Goal: Information Seeking & Learning: Learn about a topic

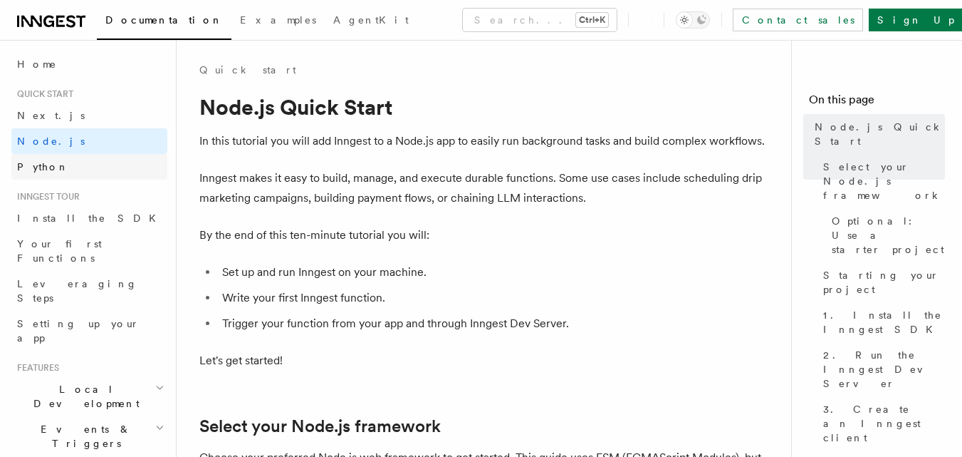
click at [38, 170] on span "Python" at bounding box center [43, 166] width 52 height 11
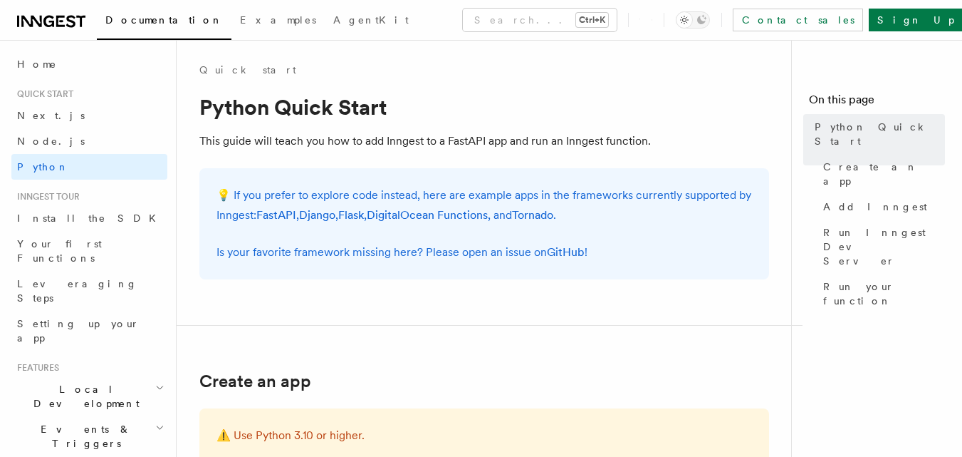
click at [375, 141] on p "This guide will teach you how to add Inngest to a FastAPI app and run an Innges…" at bounding box center [484, 141] width 570 height 20
click at [375, 140] on p "This guide will teach you how to add Inngest to a FastAPI app and run an Innges…" at bounding box center [484, 141] width 570 height 20
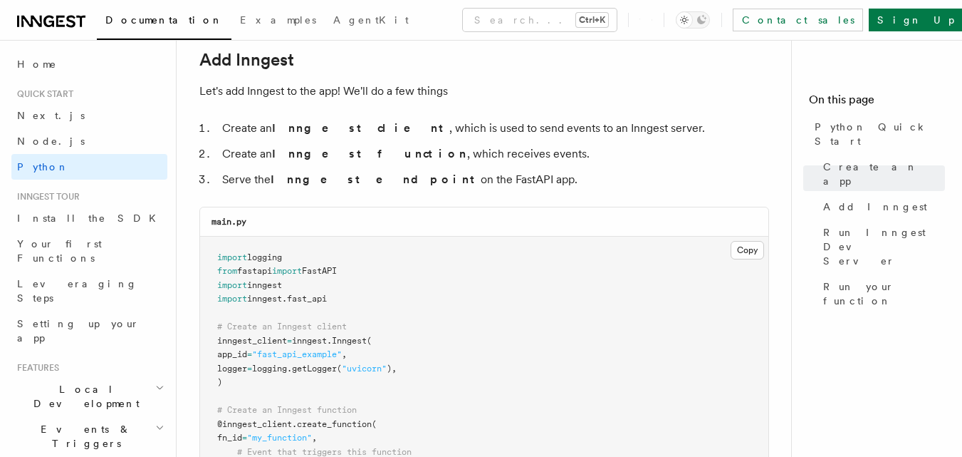
scroll to position [855, 0]
click at [556, 321] on pre "import logging from fastapi import FastAPI import inngest import inngest . fast…" at bounding box center [484, 425] width 568 height 376
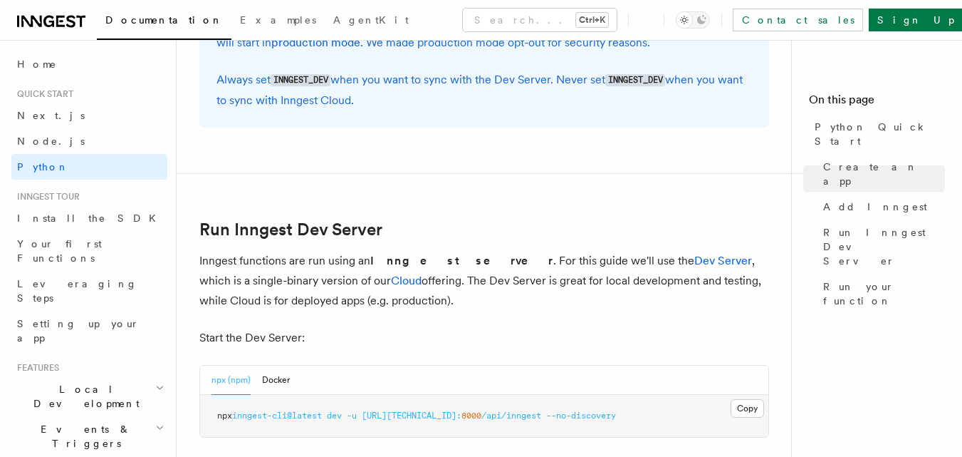
scroll to position [1639, 0]
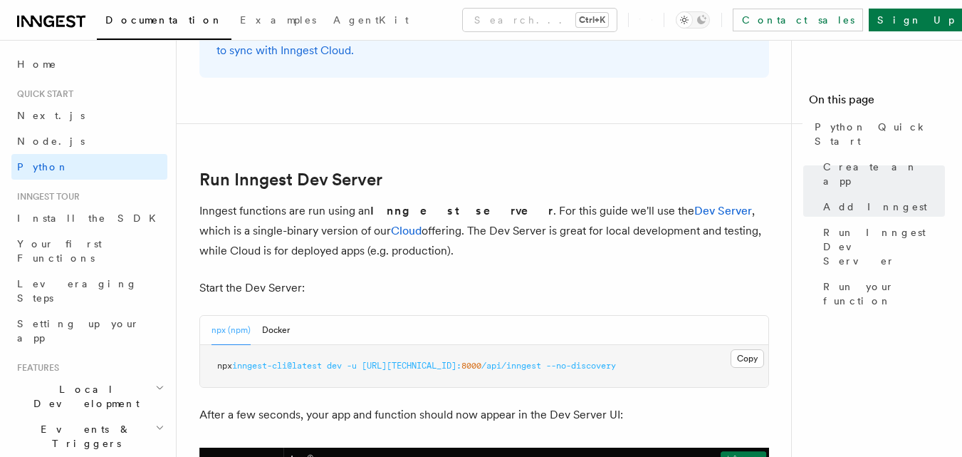
click at [411, 412] on p "After a few seconds, your app and function should now appear in the Dev Server …" at bounding box center [484, 415] width 570 height 20
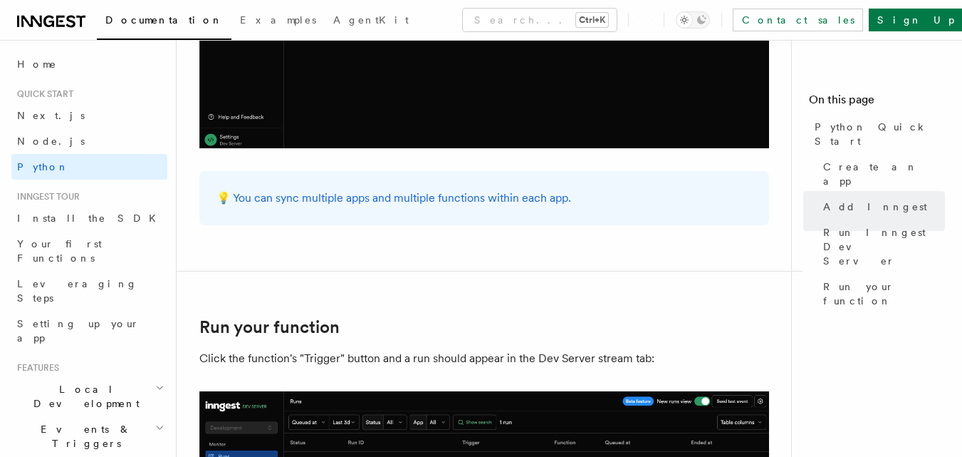
scroll to position [2636, 0]
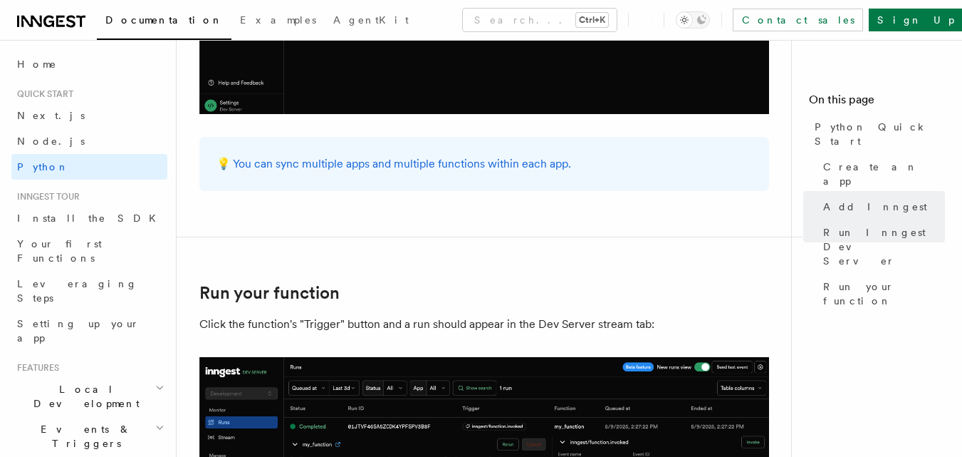
click at [370, 323] on p "Click the function's "Trigger" button and a run should appear in the Dev Server…" at bounding box center [484, 324] width 570 height 20
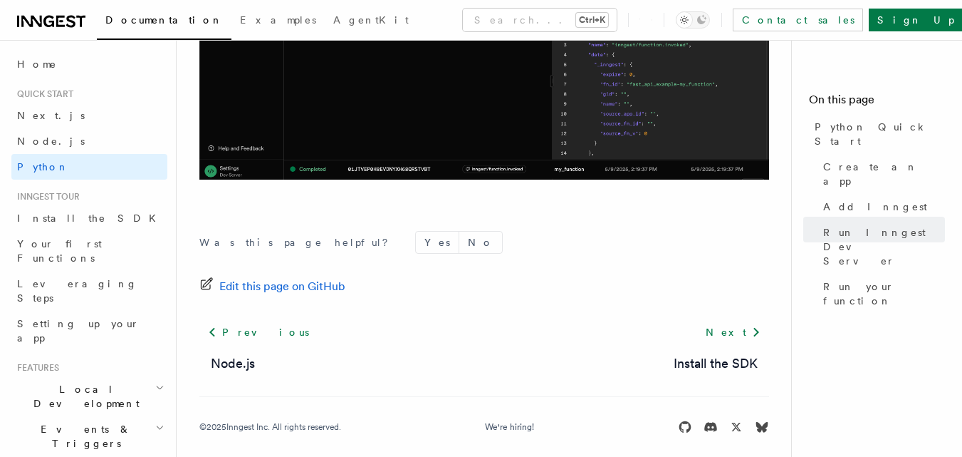
scroll to position [3145, 0]
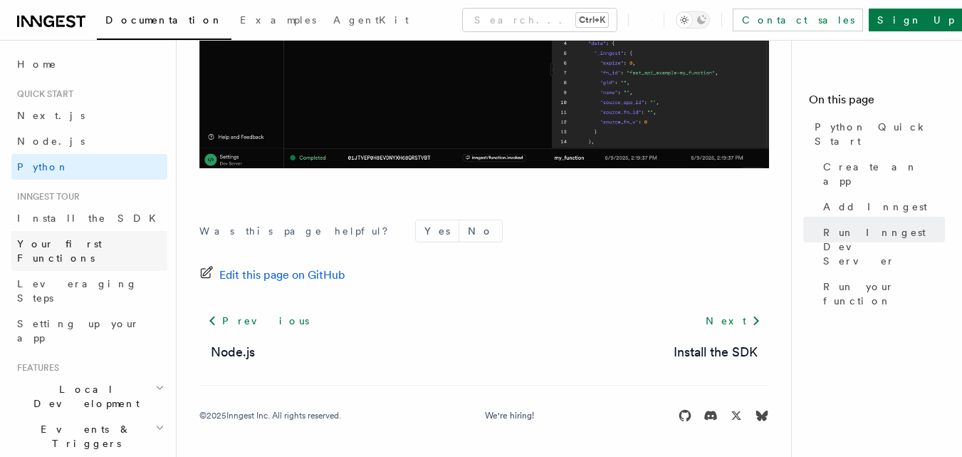
click at [77, 245] on span "Your first Functions" at bounding box center [59, 251] width 85 height 26
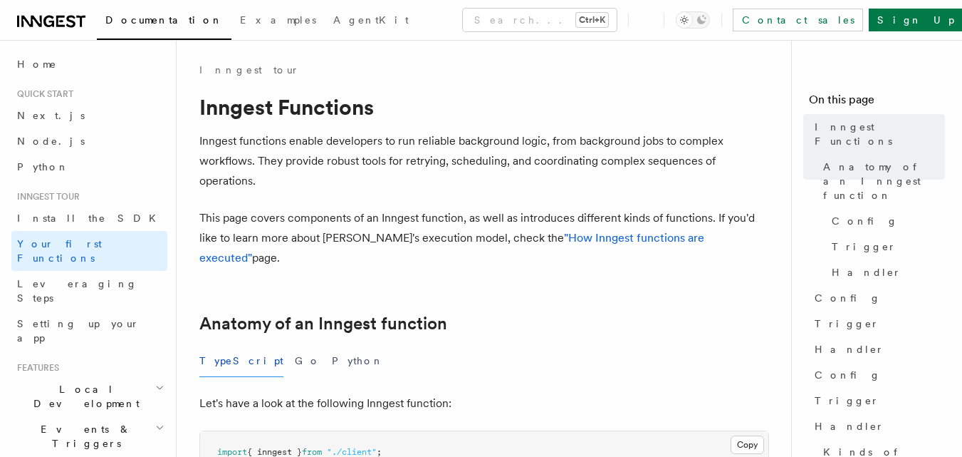
click at [281, 140] on p "Inngest functions enable developers to run reliable background logic, from back…" at bounding box center [484, 161] width 570 height 60
click at [468, 143] on p "Inngest functions enable developers to run reliable background logic, from back…" at bounding box center [484, 161] width 570 height 60
click at [622, 144] on p "Inngest functions enable developers to run reliable background logic, from back…" at bounding box center [484, 161] width 570 height 60
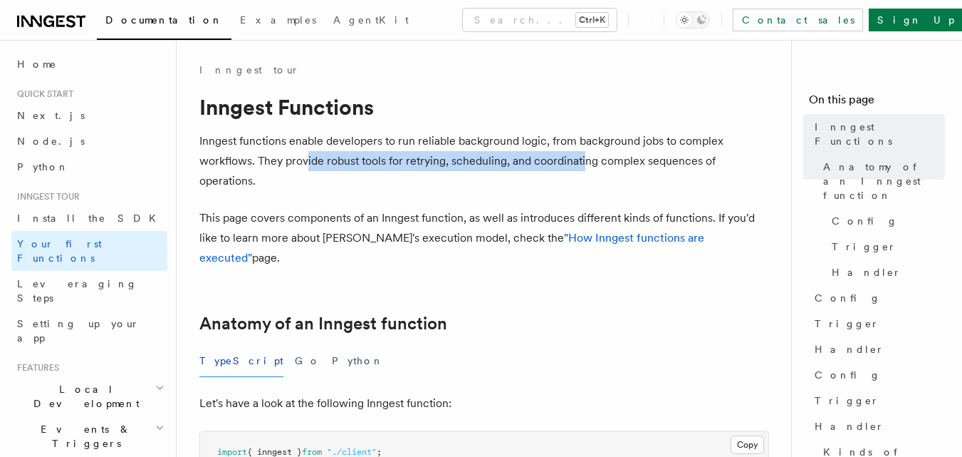
drag, startPoint x: 306, startPoint y: 160, endPoint x: 585, endPoint y: 151, distance: 278.7
click at [585, 151] on p "Inngest functions enable developers to run reliable background logic, from back…" at bounding box center [484, 161] width 570 height 60
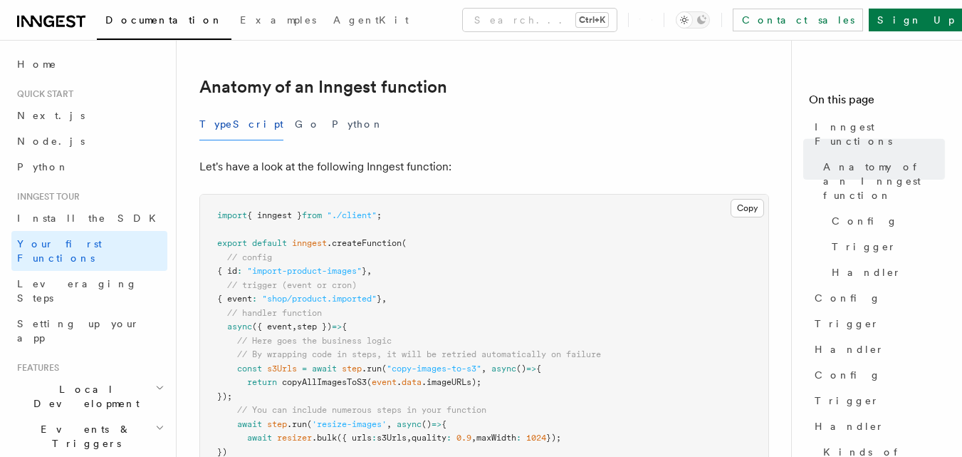
scroll to position [142, 0]
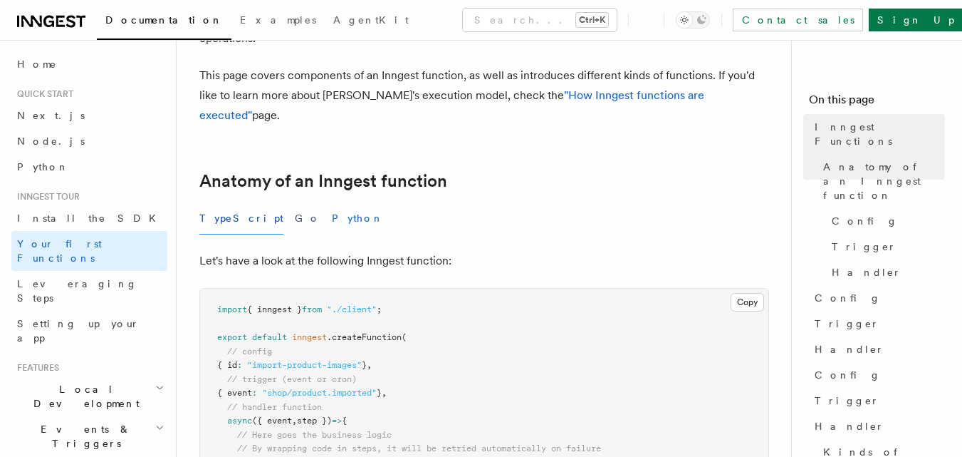
click at [332, 202] on button "Python" at bounding box center [358, 218] width 52 height 32
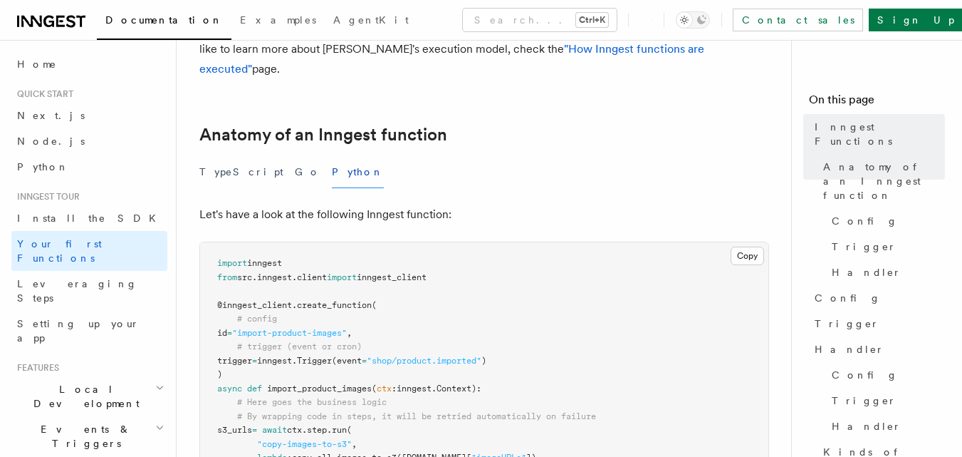
scroll to position [214, 0]
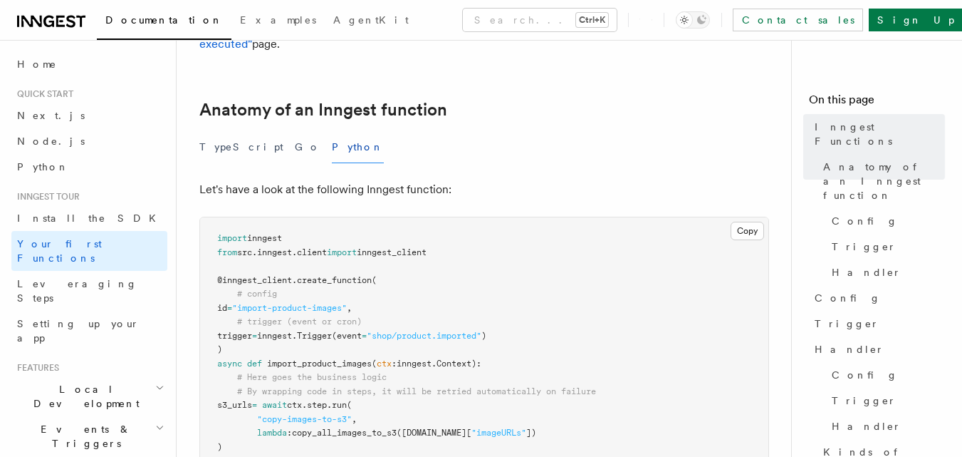
click at [313, 324] on pre "import inngest from src . inngest . client import inngest_client @inngest_clien…" at bounding box center [484, 412] width 568 height 390
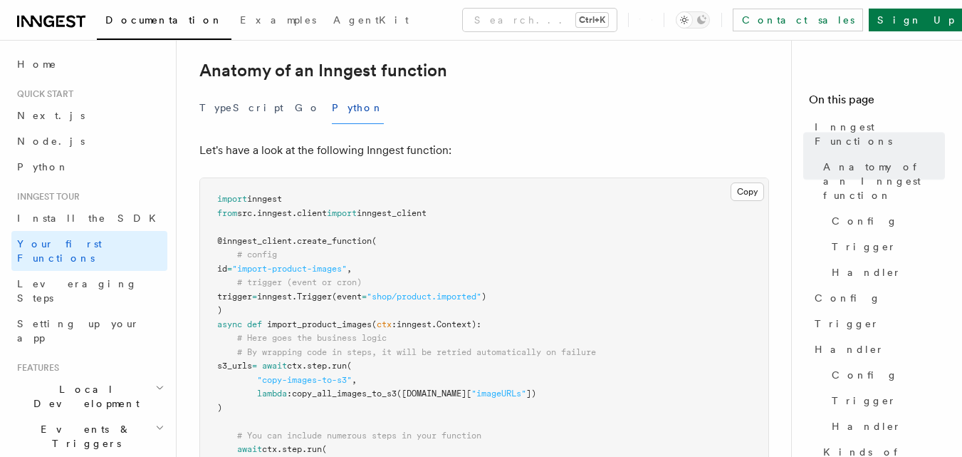
scroll to position [285, 0]
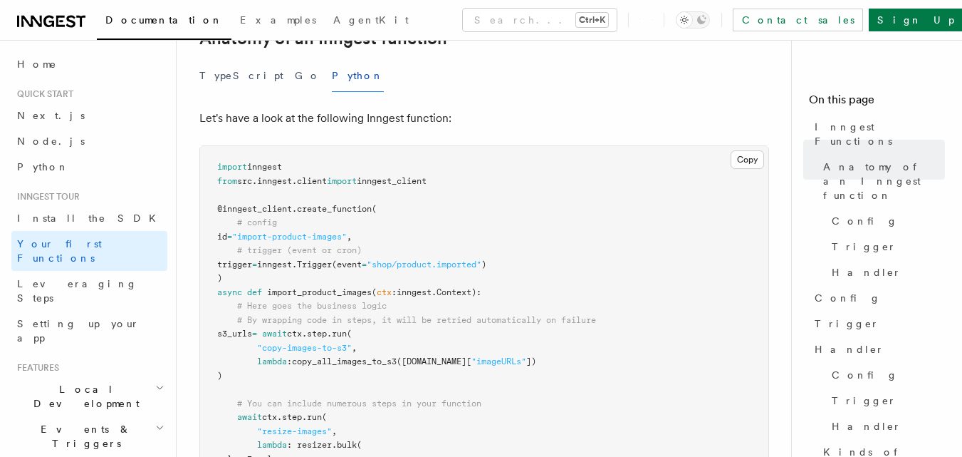
click at [321, 356] on span "copy_all_images_to_s3" at bounding box center [344, 361] width 105 height 10
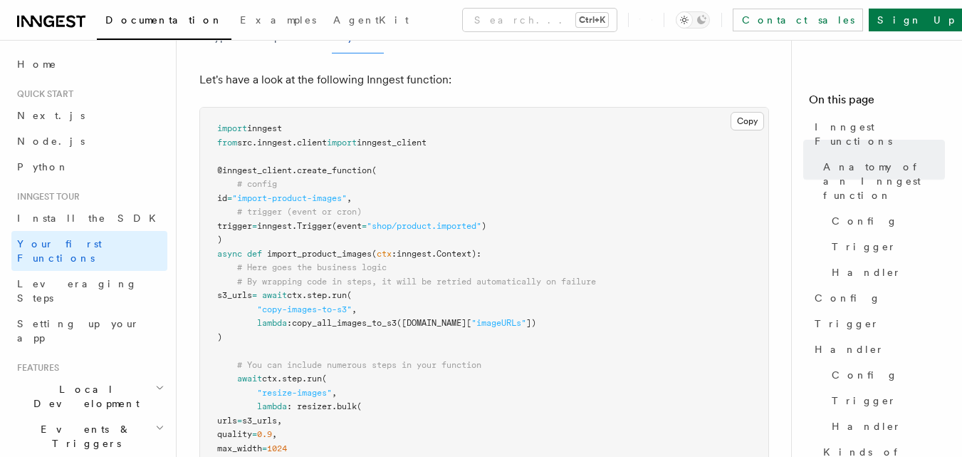
scroll to position [356, 0]
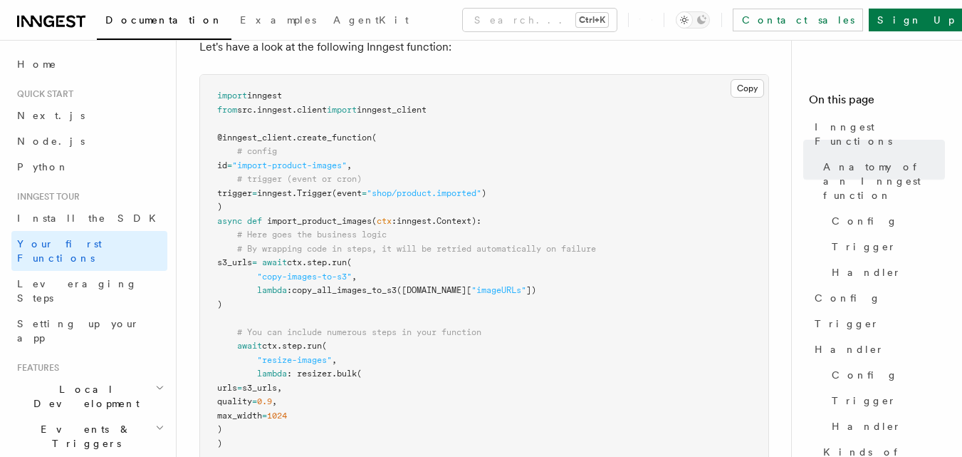
click at [445, 342] on pre "import inngest from src . inngest . client import inngest_client @inngest_clien…" at bounding box center [484, 270] width 568 height 390
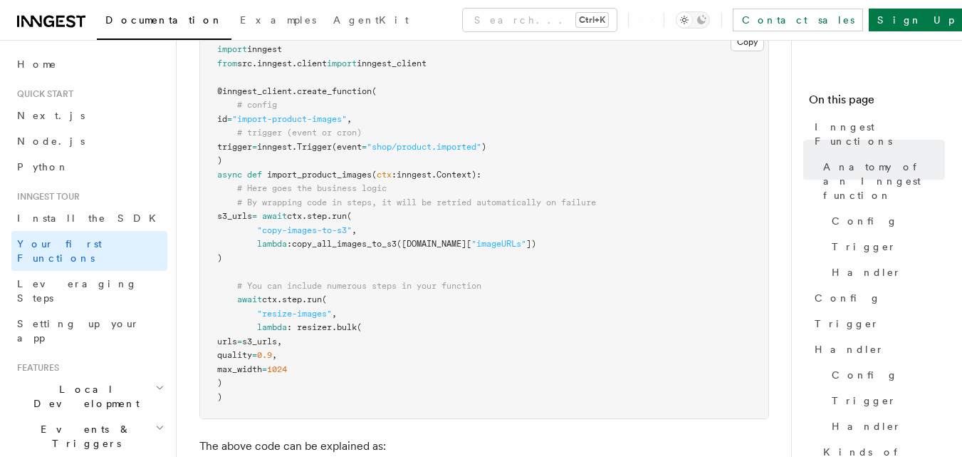
scroll to position [427, 0]
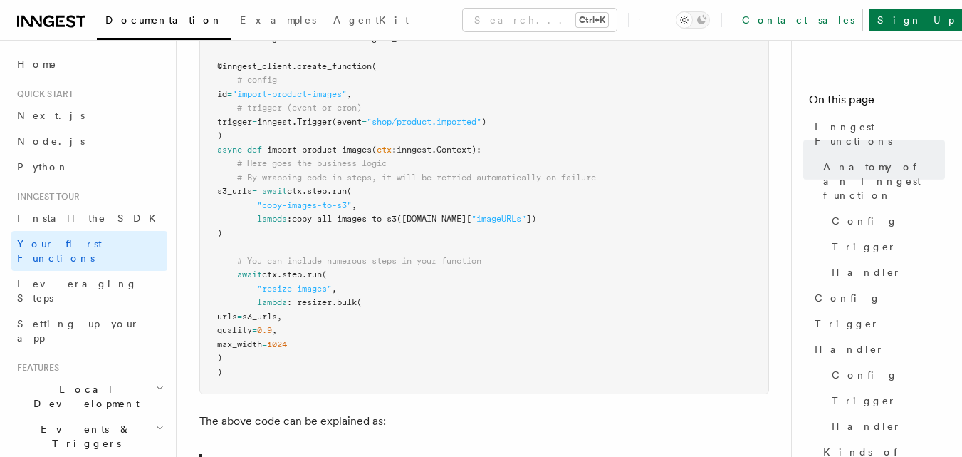
click at [448, 303] on pre "import inngest from src . inngest . client import inngest_client @inngest_clien…" at bounding box center [484, 199] width 568 height 390
click at [529, 274] on pre "import inngest from src . inngest . client import inngest_client @inngest_clien…" at bounding box center [484, 199] width 568 height 390
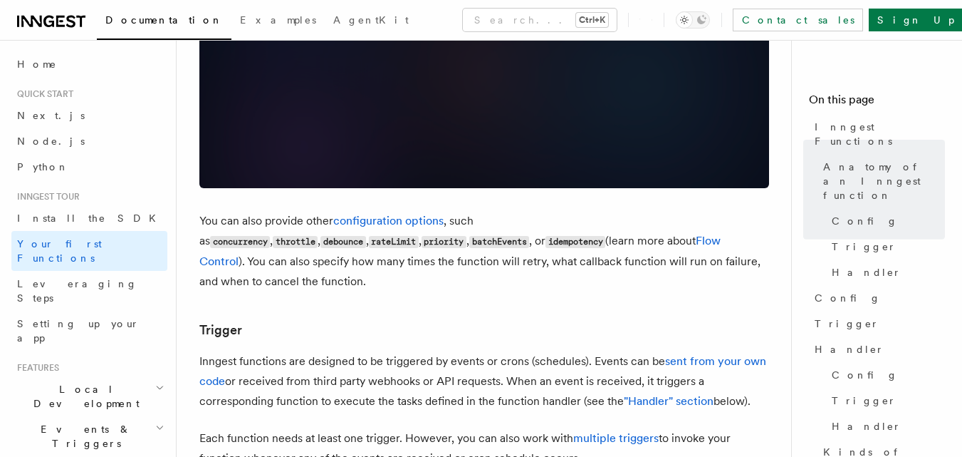
scroll to position [1425, 0]
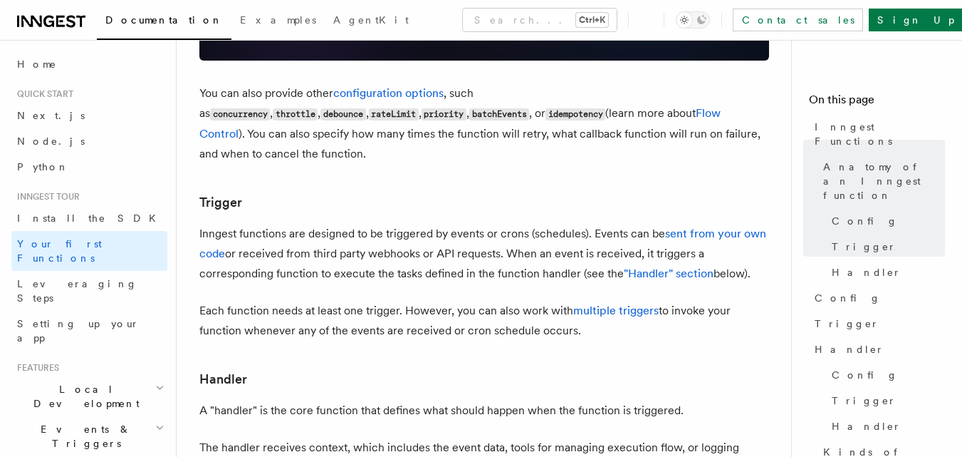
click at [290, 224] on p "Inngest functions are designed to be triggered by events or crons (schedules). …" at bounding box center [484, 254] width 570 height 60
click at [306, 224] on p "Inngest functions are designed to be triggered by events or crons (schedules). …" at bounding box center [484, 254] width 570 height 60
click at [281, 224] on p "Inngest functions are designed to be triggered by events or crons (schedules). …" at bounding box center [484, 254] width 570 height 60
click at [269, 301] on p "Each function needs at least one trigger. However, you can also work with multi…" at bounding box center [484, 321] width 570 height 40
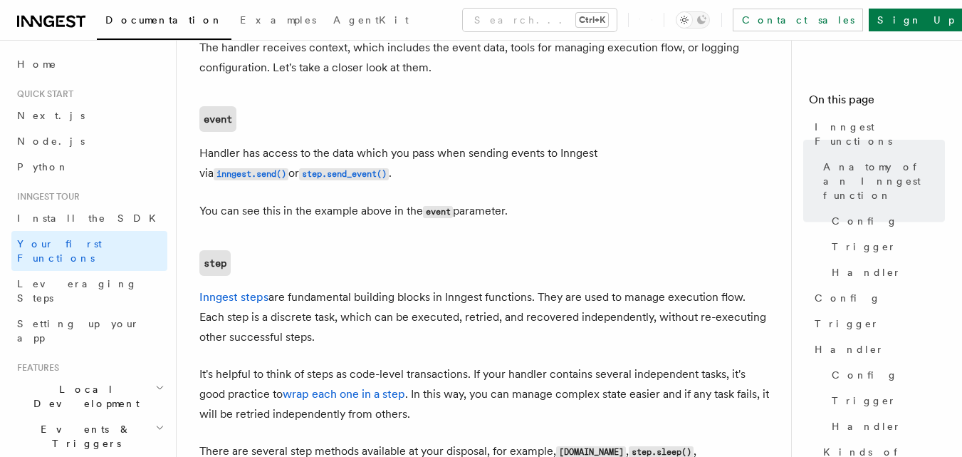
scroll to position [1852, 0]
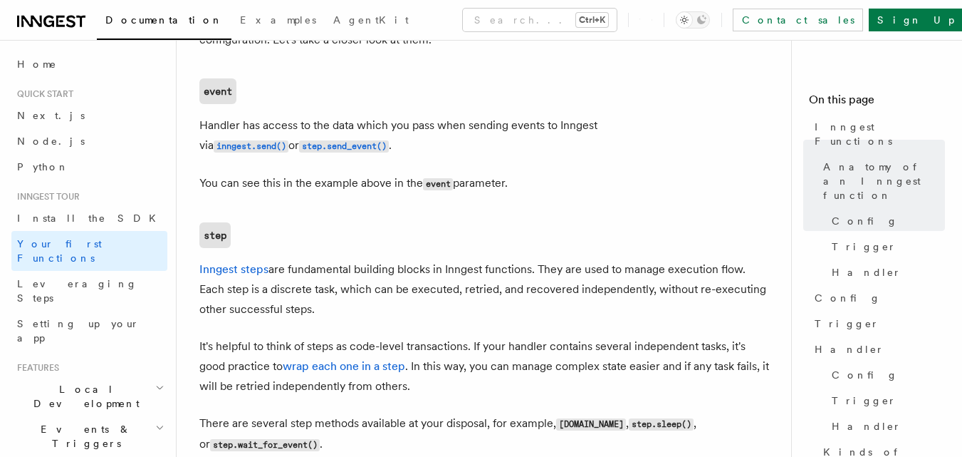
click at [410, 259] on p "Inngest steps are fundamental building blocks in Inngest functions. They are us…" at bounding box center [484, 289] width 570 height 60
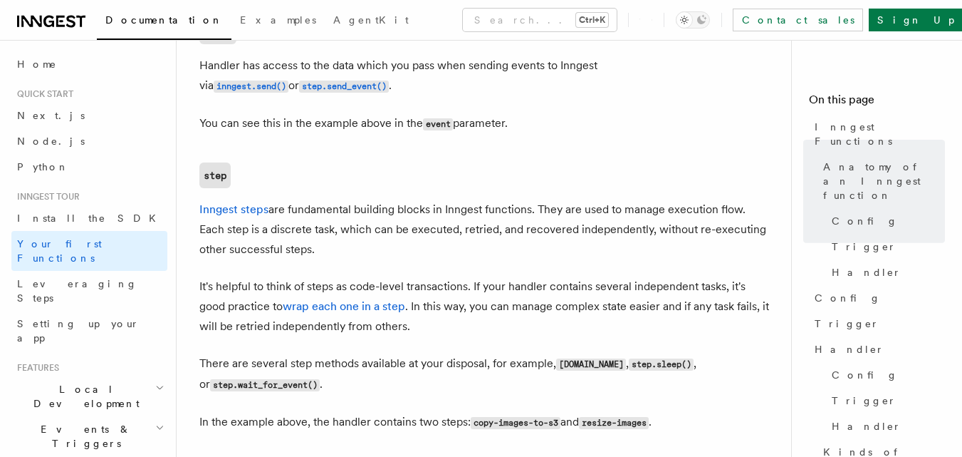
scroll to position [2066, 0]
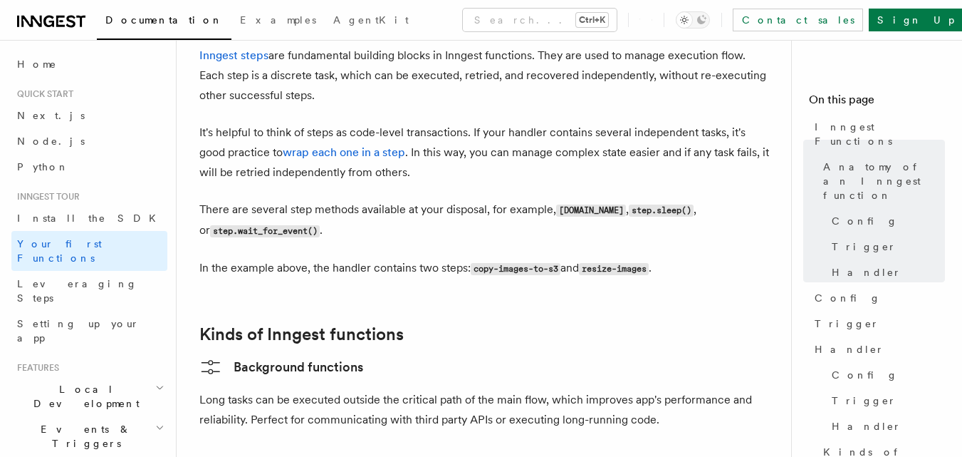
click at [410, 258] on p "In the example above, the handler contains two steps: copy-images-to-s3 and res…" at bounding box center [484, 268] width 570 height 21
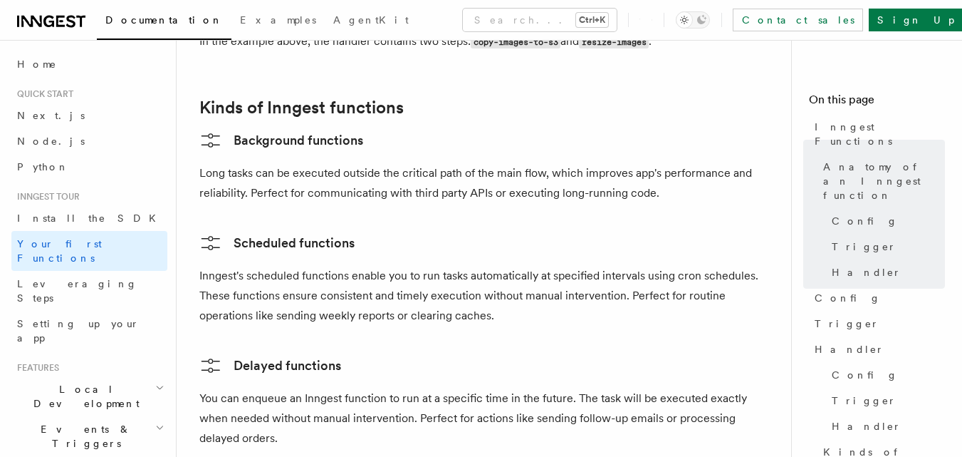
scroll to position [2208, 0]
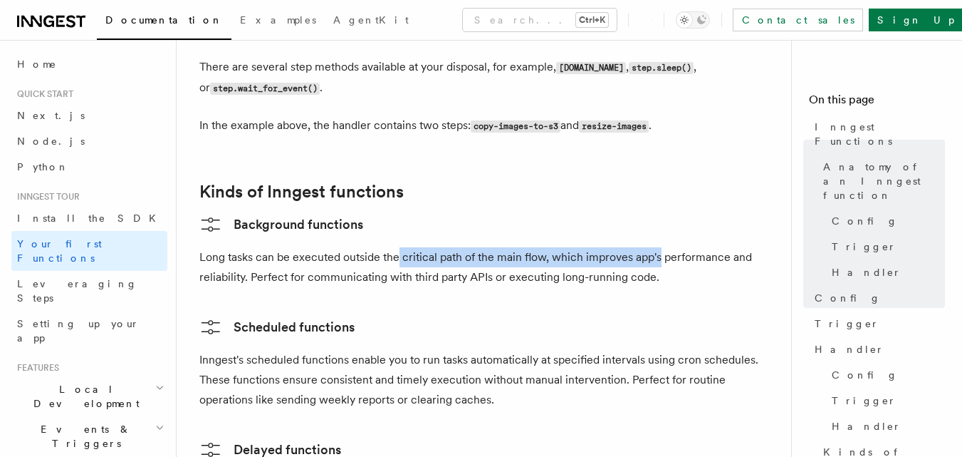
drag, startPoint x: 397, startPoint y: 198, endPoint x: 657, endPoint y: 203, distance: 260.1
click at [657, 247] on p "Long tasks can be executed outside the critical path of the main flow, which im…" at bounding box center [484, 267] width 570 height 40
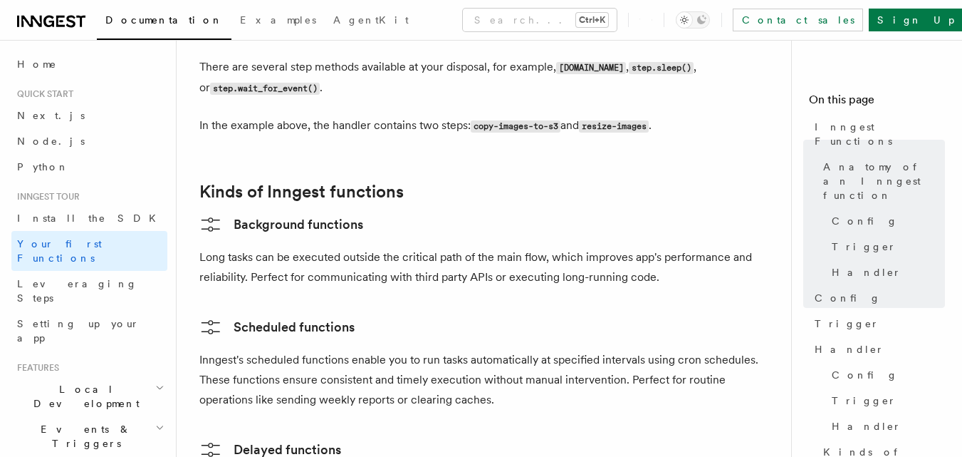
click at [397, 247] on p "Long tasks can be executed outside the critical path of the main flow, which im…" at bounding box center [484, 267] width 570 height 40
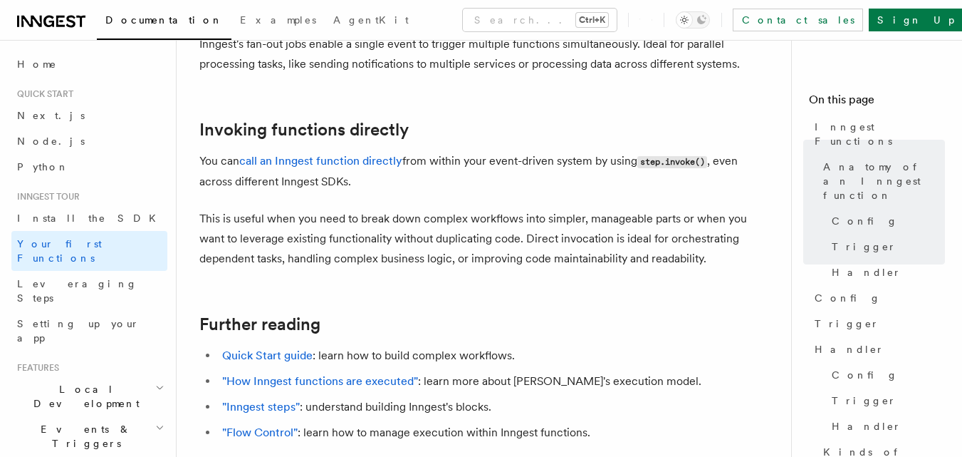
scroll to position [2921, 0]
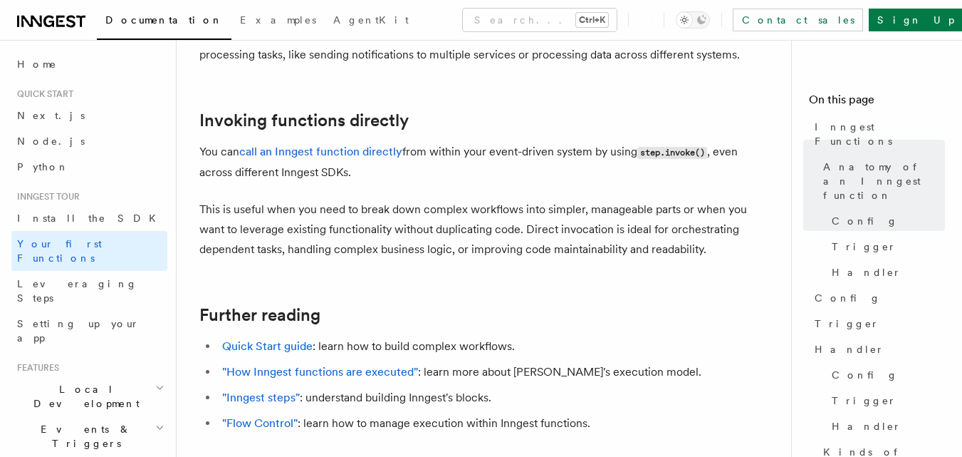
click at [297, 199] on p "This is useful when you need to break down complex workflows into simpler, mana…" at bounding box center [484, 229] width 570 height 60
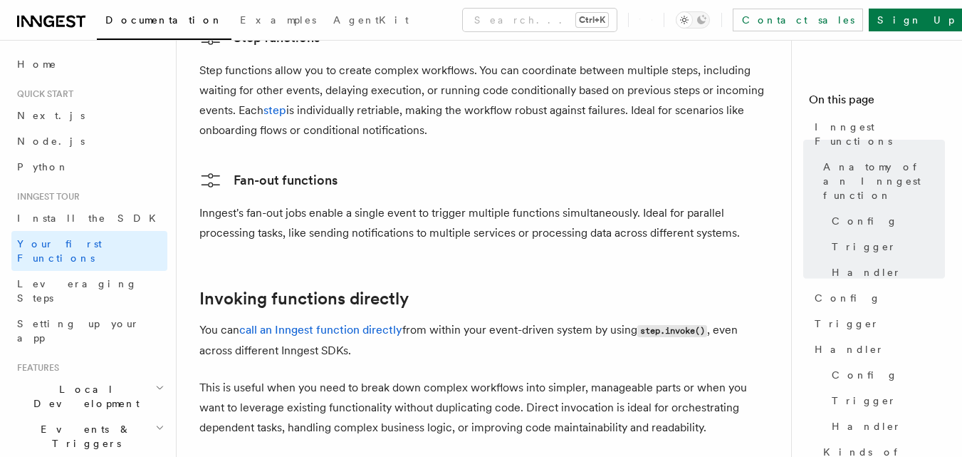
scroll to position [2762, 0]
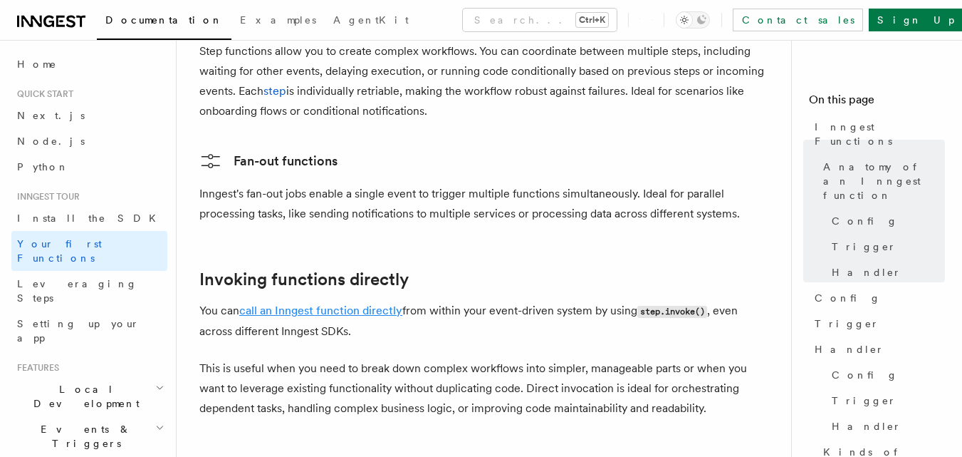
click at [324, 303] on link "call an Inngest function directly" at bounding box center [320, 310] width 163 height 14
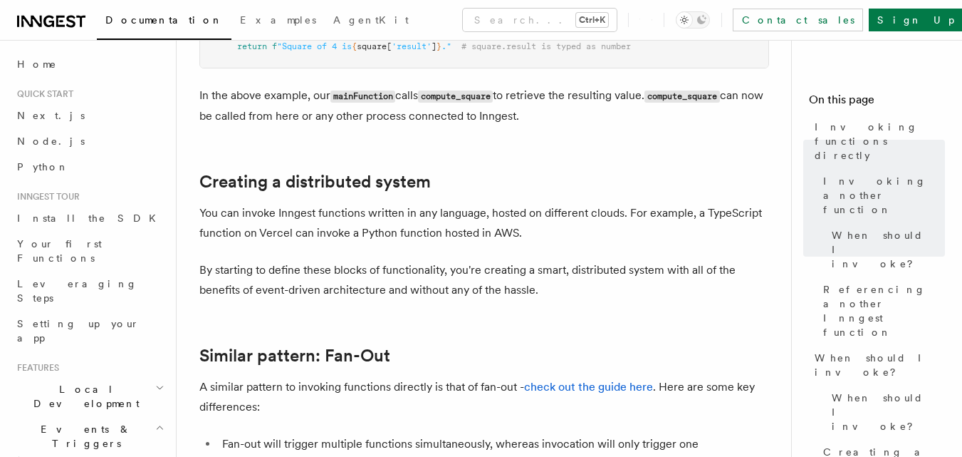
scroll to position [926, 0]
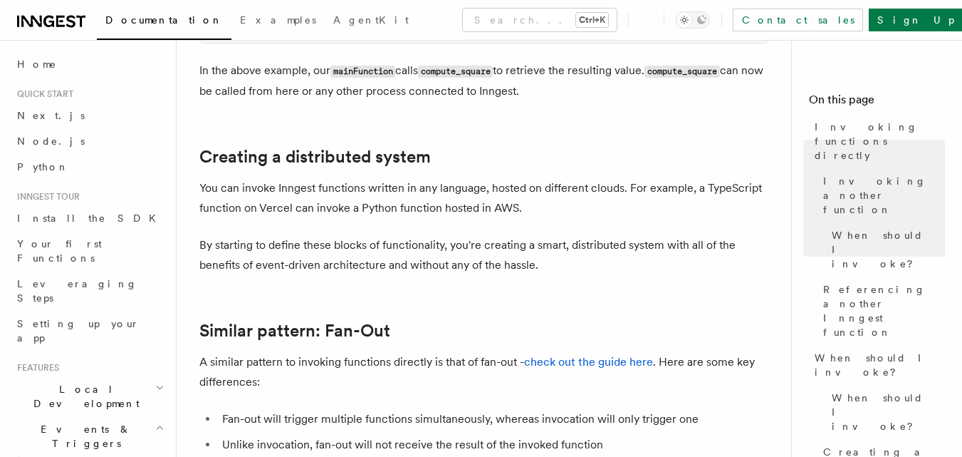
click at [325, 259] on p "By starting to define these blocks of functionality, you're creating a smart, d…" at bounding box center [484, 255] width 570 height 40
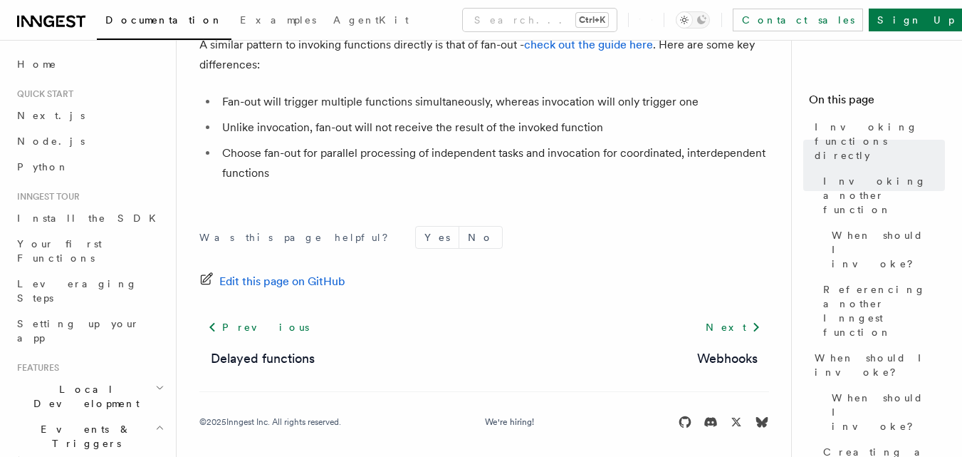
scroll to position [1260, 0]
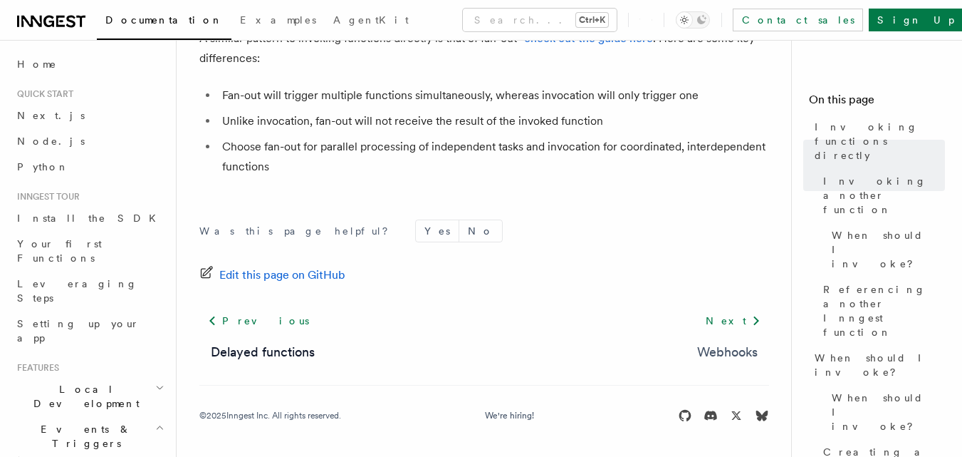
click at [715, 357] on link "Webhooks" at bounding box center [727, 352] width 61 height 20
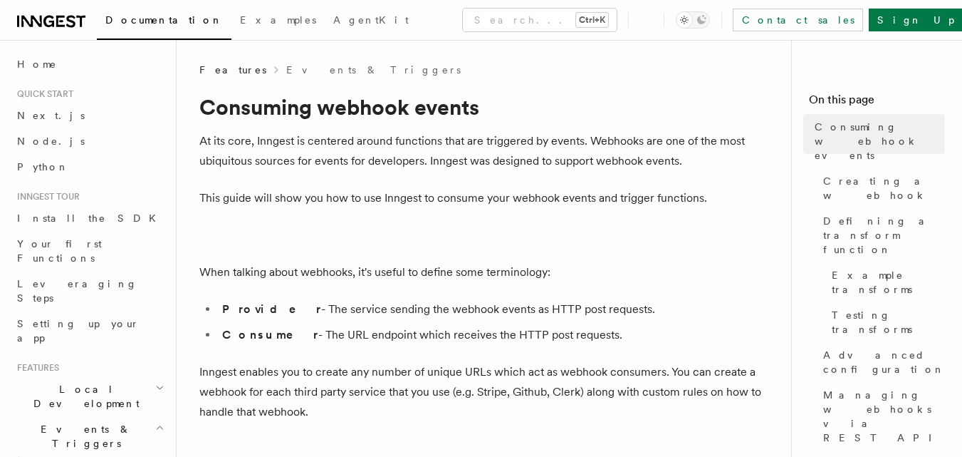
click at [281, 156] on p "At its core, Inngest is centered around functions that are triggered by events.…" at bounding box center [484, 151] width 570 height 40
click at [433, 148] on p "At its core, Inngest is centered around functions that are triggered by events.…" at bounding box center [484, 151] width 570 height 40
click at [651, 150] on p "At its core, Inngest is centered around functions that are triggered by events.…" at bounding box center [484, 151] width 570 height 40
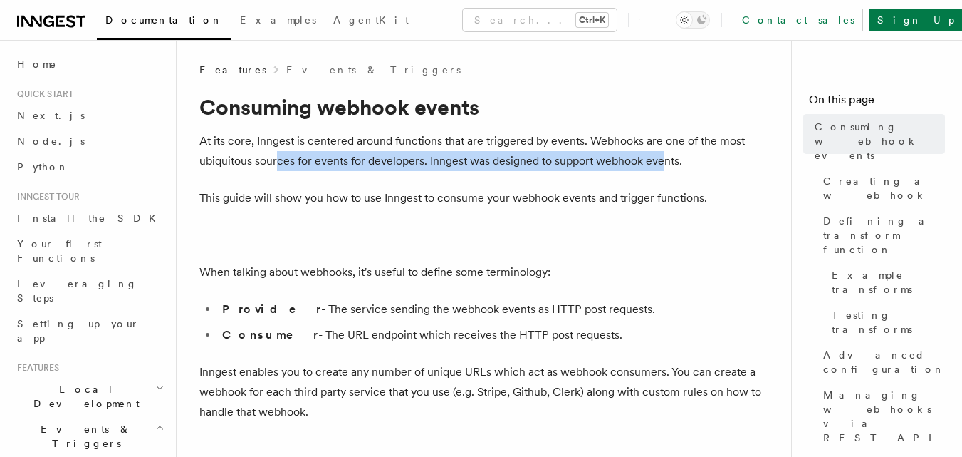
drag, startPoint x: 276, startPoint y: 163, endPoint x: 663, endPoint y: 163, distance: 387.5
click at [663, 163] on p "At its core, Inngest is centered around functions that are triggered by events.…" at bounding box center [484, 151] width 570 height 40
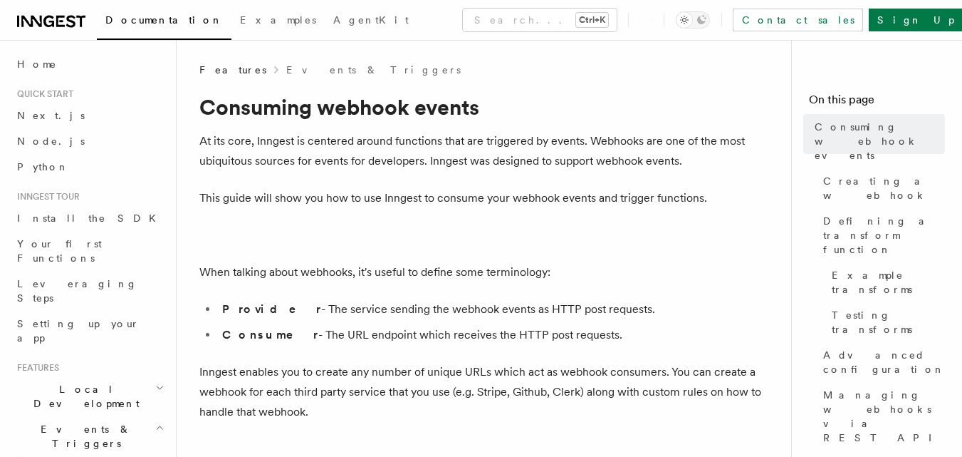
click at [393, 195] on p "This guide will show you how to use Inngest to consume your webhook events and …" at bounding box center [484, 198] width 570 height 20
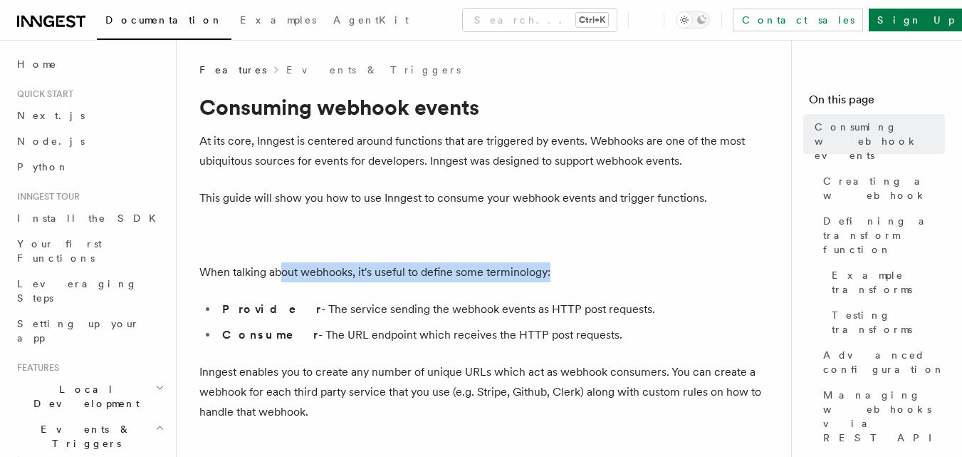
drag, startPoint x: 282, startPoint y: 278, endPoint x: 554, endPoint y: 264, distance: 271.8
click at [554, 264] on p "When talking about webhooks, it's useful to define some terminology:" at bounding box center [484, 272] width 570 height 20
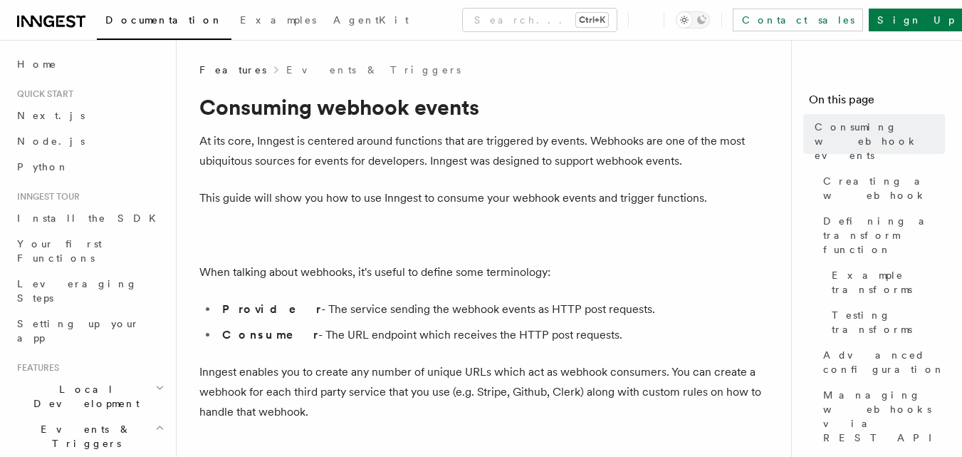
click at [403, 305] on li "Provider - The service sending the webhook events as HTTP post requests." at bounding box center [493, 309] width 551 height 20
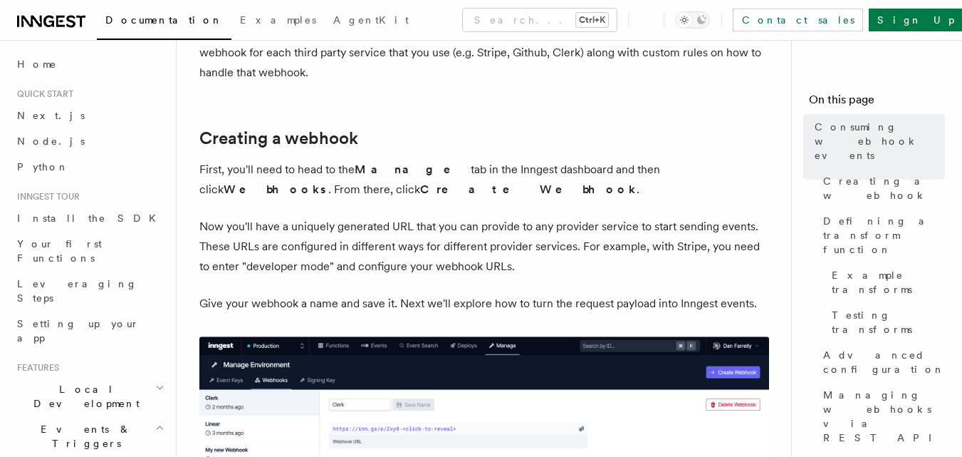
scroll to position [356, 0]
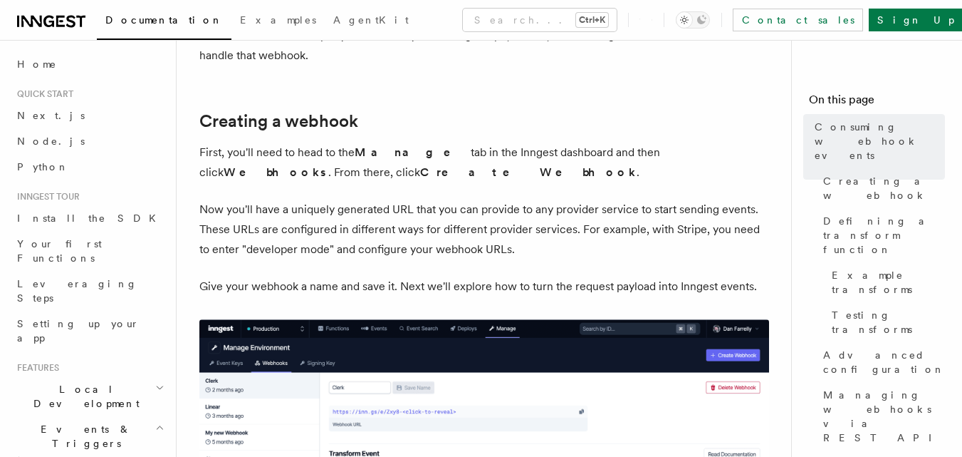
click at [380, 228] on p "Now you'll have a uniquely generated URL that you can provide to any provider s…" at bounding box center [484, 229] width 570 height 60
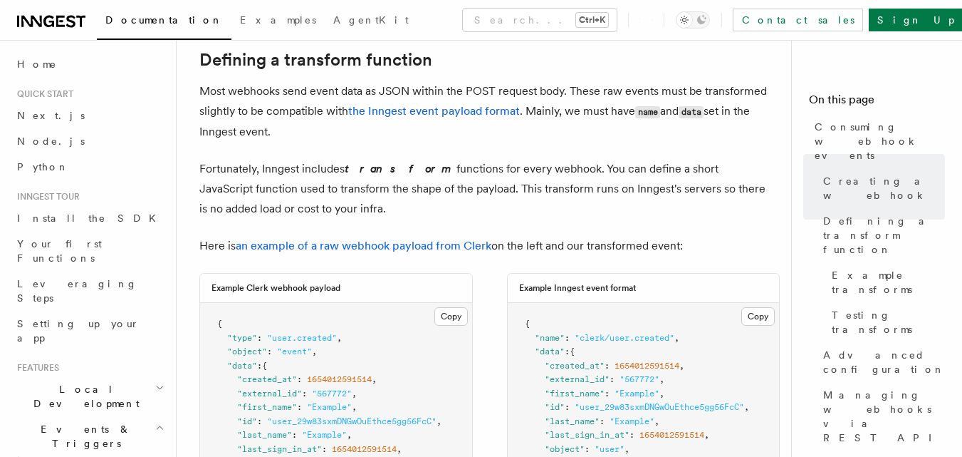
scroll to position [997, 0]
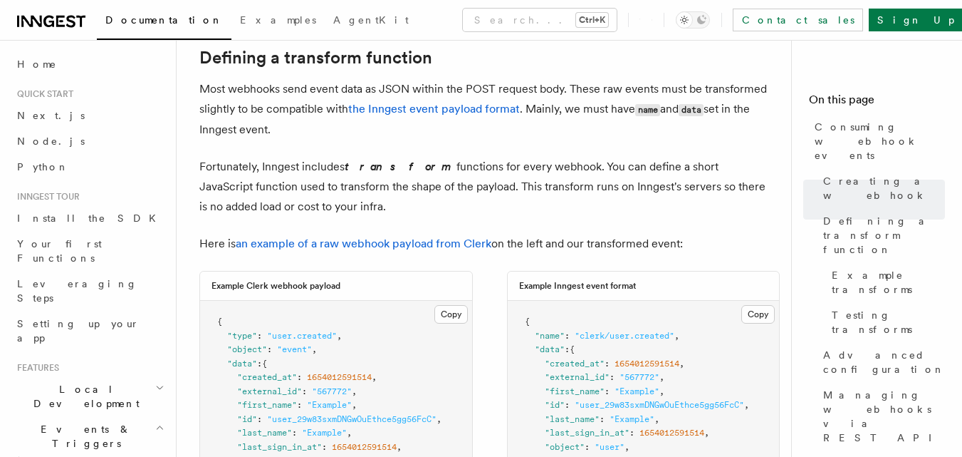
click at [514, 210] on p "Fortunately, Inngest includes transform functions for every webhook. You can de…" at bounding box center [484, 187] width 570 height 60
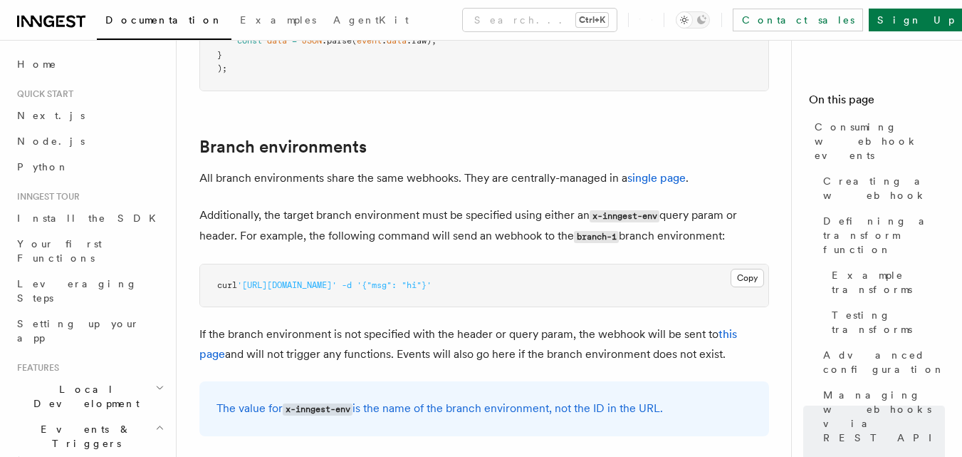
scroll to position [5007, 0]
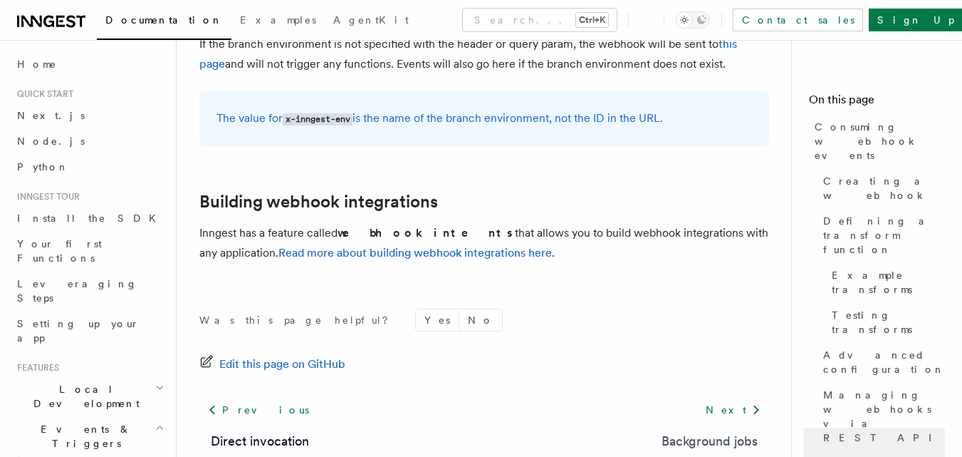
click at [694, 431] on link "Background jobs" at bounding box center [710, 441] width 96 height 20
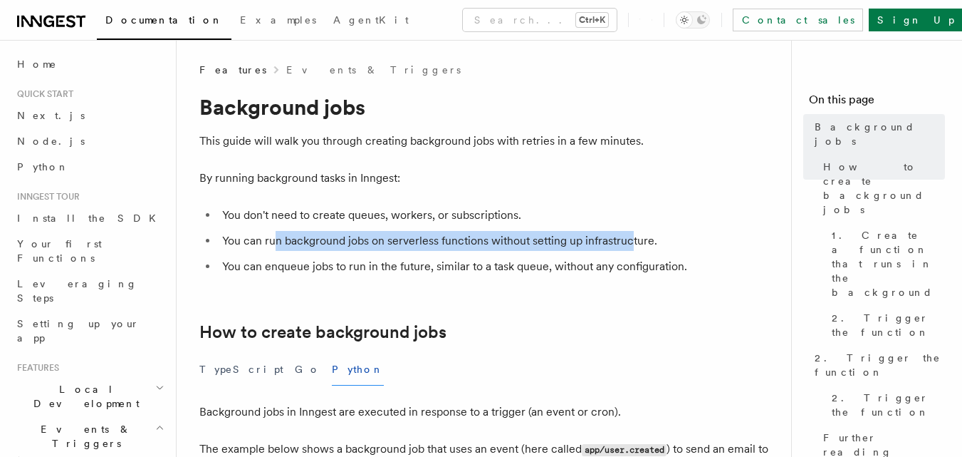
drag, startPoint x: 274, startPoint y: 246, endPoint x: 631, endPoint y: 234, distance: 357.8
click at [631, 234] on li "You can run background jobs on serverless functions without setting up infrastr…" at bounding box center [493, 241] width 551 height 20
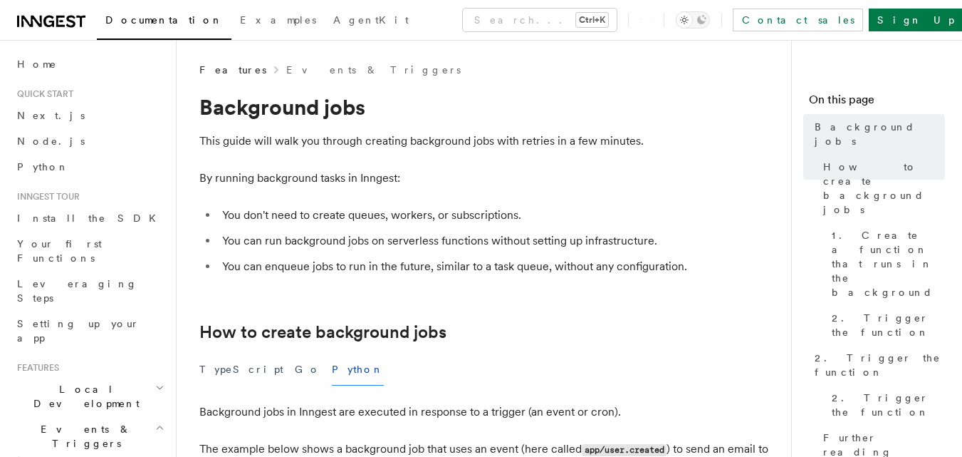
click at [410, 271] on li "You can enqueue jobs to run in the future, similar to a task queue, without any…" at bounding box center [493, 266] width 551 height 20
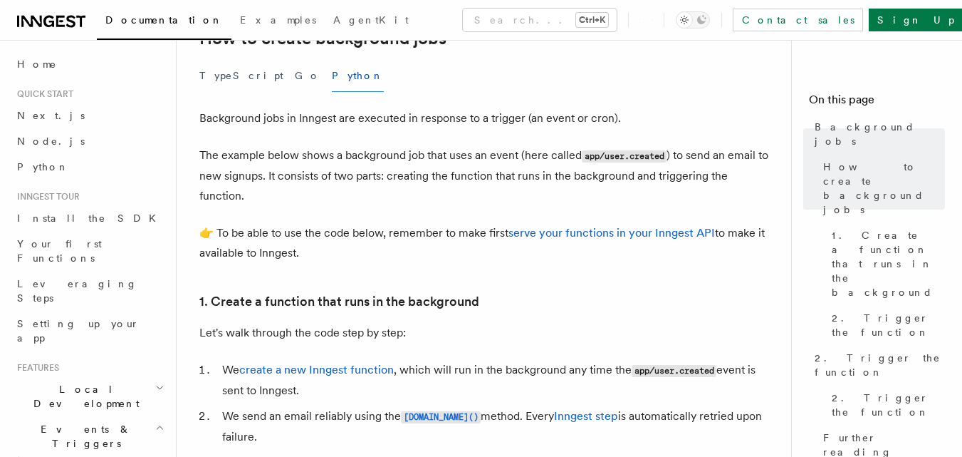
scroll to position [313, 0]
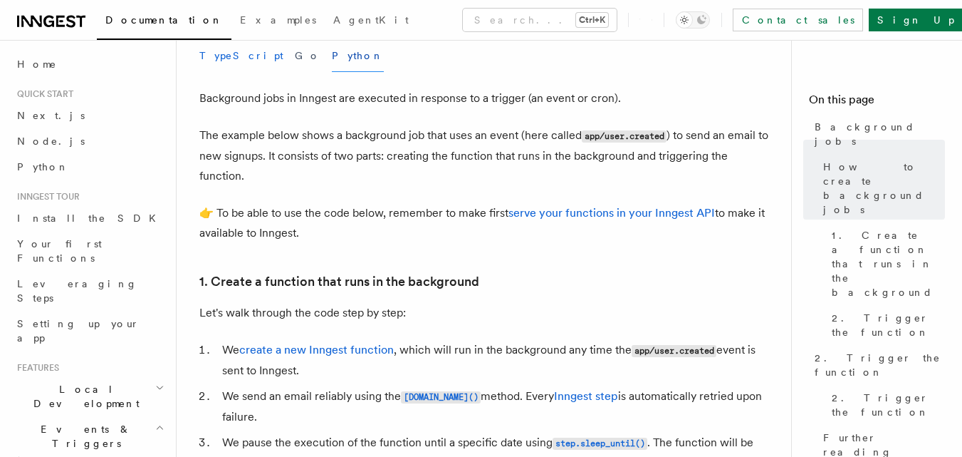
click at [219, 59] on button "TypeScript" at bounding box center [241, 56] width 84 height 32
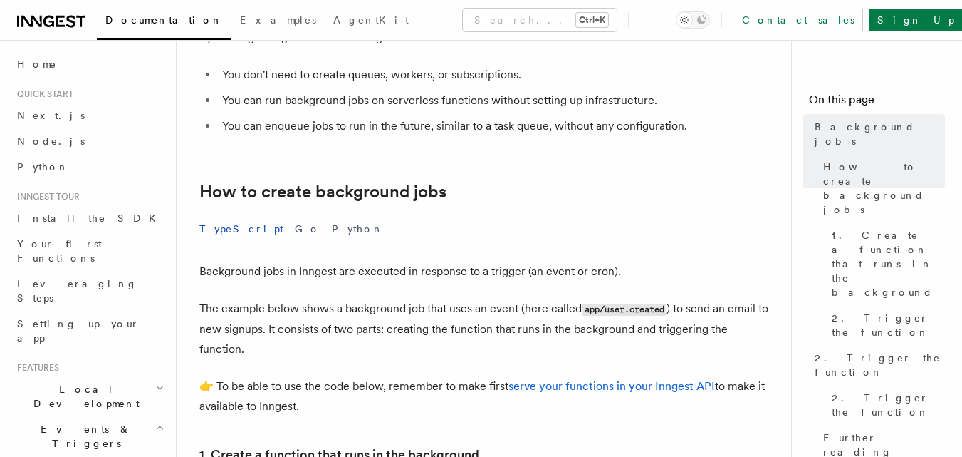
scroll to position [142, 0]
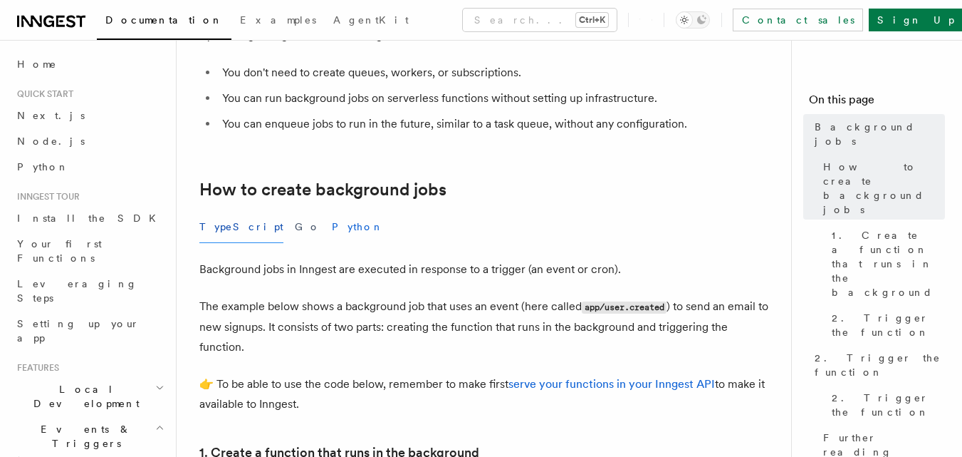
click at [332, 224] on button "Python" at bounding box center [358, 227] width 52 height 32
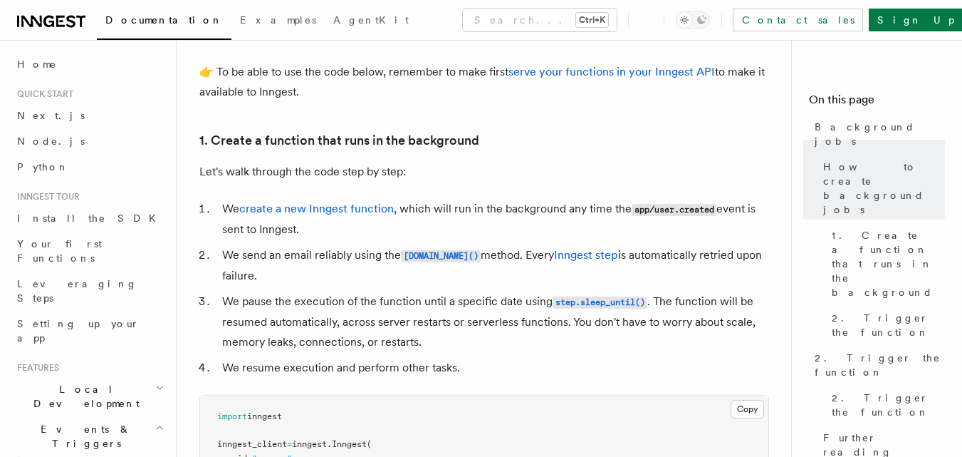
scroll to position [456, 0]
click at [358, 140] on link "1. Create a function that runs in the background" at bounding box center [339, 139] width 280 height 20
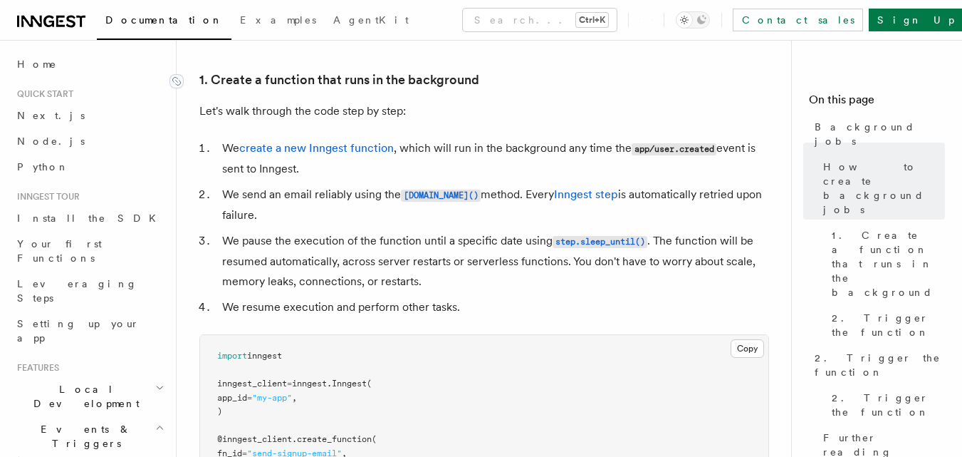
scroll to position [516, 0]
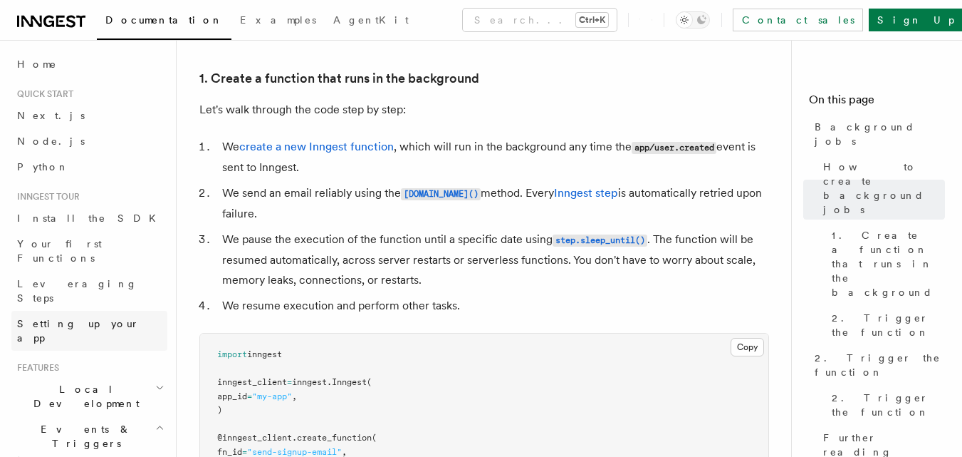
click at [67, 318] on span "Setting up your app" at bounding box center [78, 331] width 123 height 26
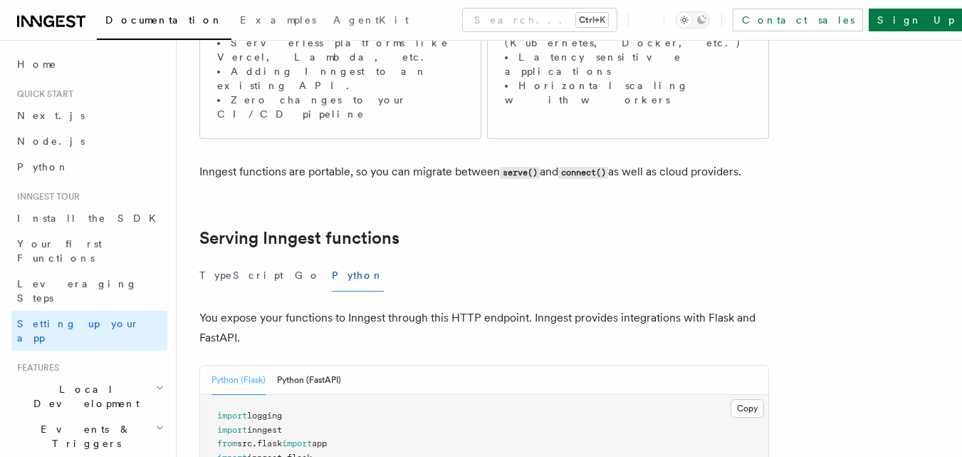
scroll to position [356, 0]
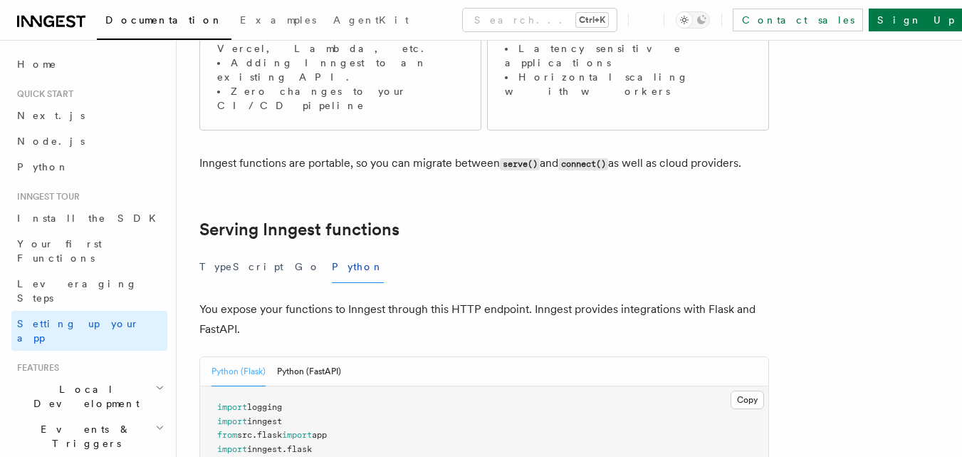
click at [454, 299] on p "You expose your functions to Inngest through this HTTP endpoint. Inngest provid…" at bounding box center [484, 319] width 570 height 40
click at [449, 299] on p "You expose your functions to Inngest through this HTTP endpoint. Inngest provid…" at bounding box center [484, 319] width 570 height 40
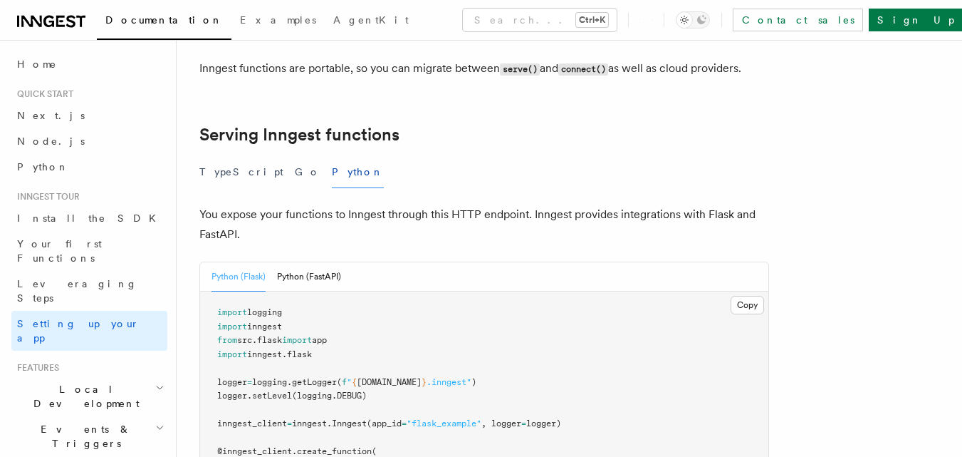
scroll to position [499, 0]
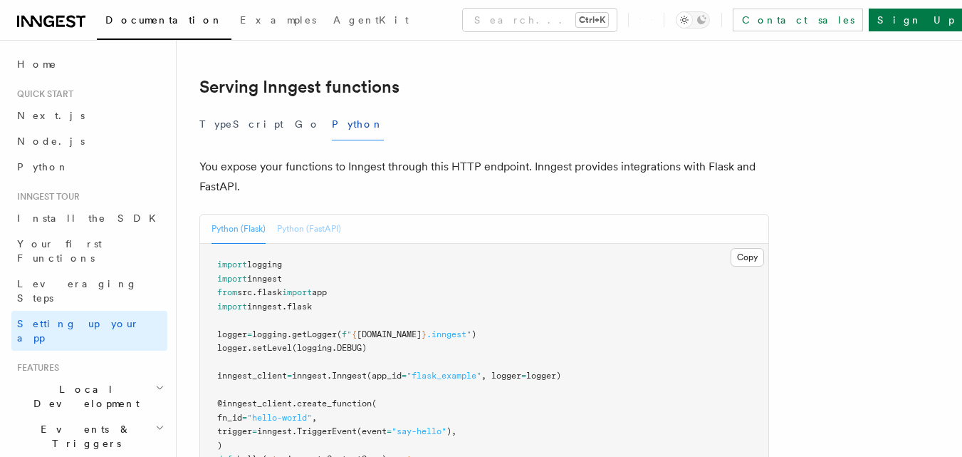
click at [308, 214] on button "Python (FastAPI)" at bounding box center [309, 228] width 64 height 29
click at [337, 157] on p "You expose your functions to Inngest through this HTTP endpoint. Inngest provid…" at bounding box center [484, 177] width 570 height 40
click at [235, 214] on button "Python (Flask)" at bounding box center [239, 228] width 54 height 29
click at [303, 214] on button "Python (FastAPI)" at bounding box center [309, 228] width 64 height 29
click at [343, 157] on p "You expose your functions to Inngest through this HTTP endpoint. Inngest provid…" at bounding box center [484, 177] width 570 height 40
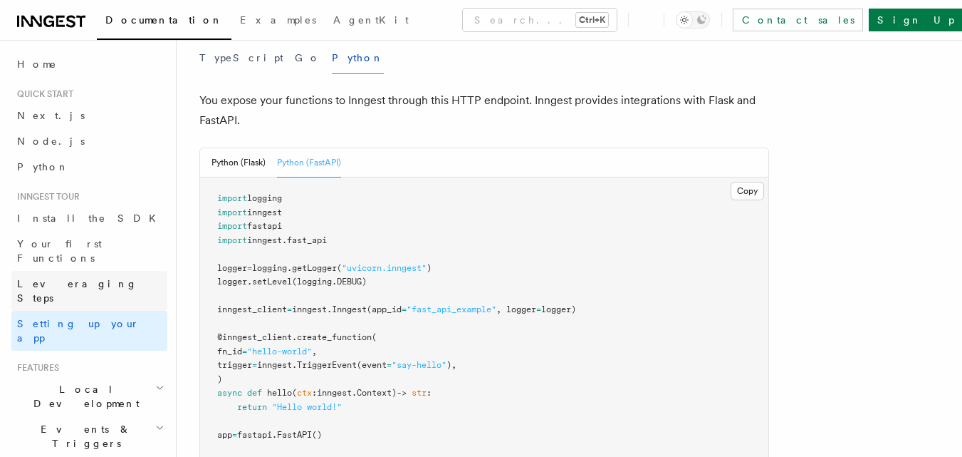
scroll to position [356, 0]
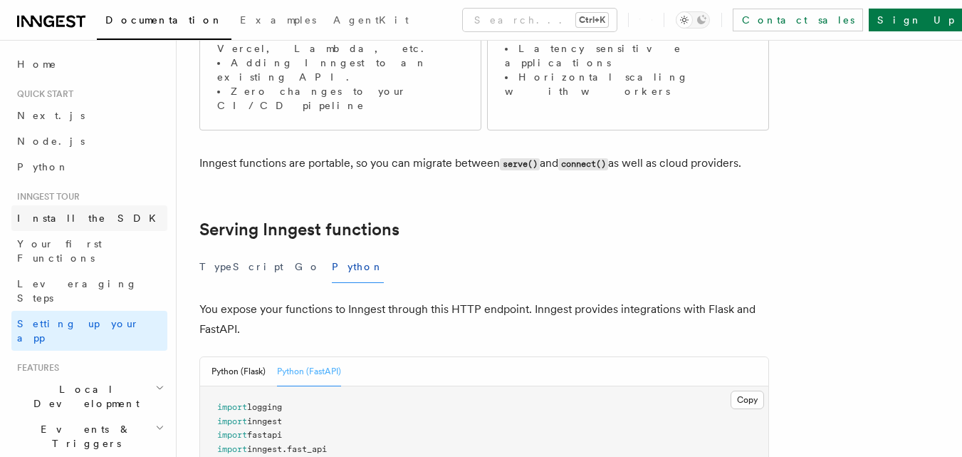
click at [38, 210] on link "Install the SDK" at bounding box center [89, 218] width 156 height 26
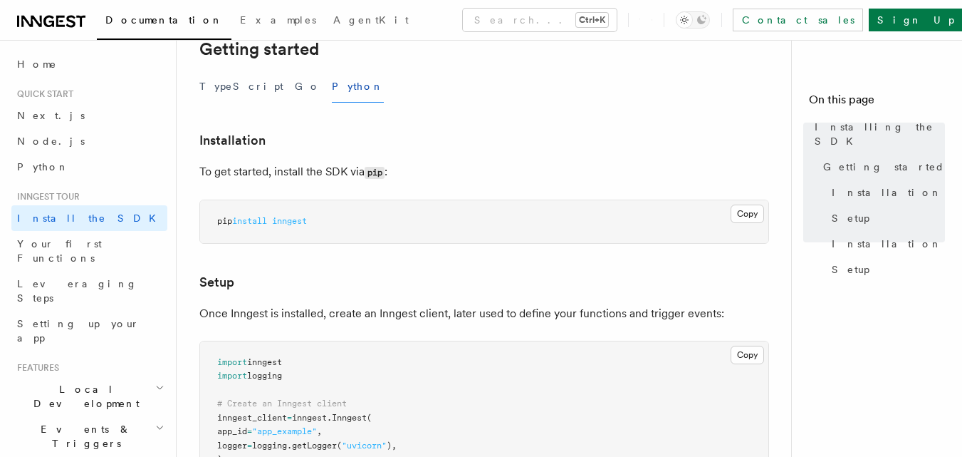
scroll to position [356, 0]
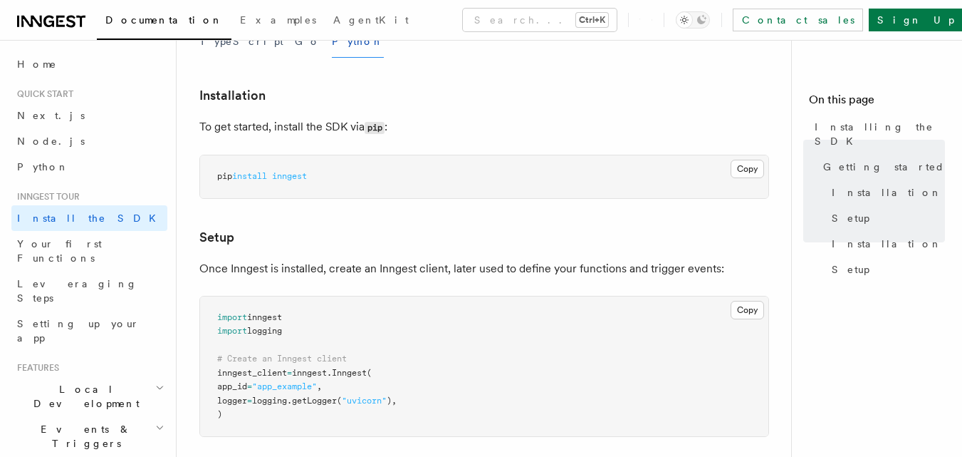
click at [324, 267] on p "Once Inngest is installed, create an Inngest client, later used to define your …" at bounding box center [484, 269] width 570 height 20
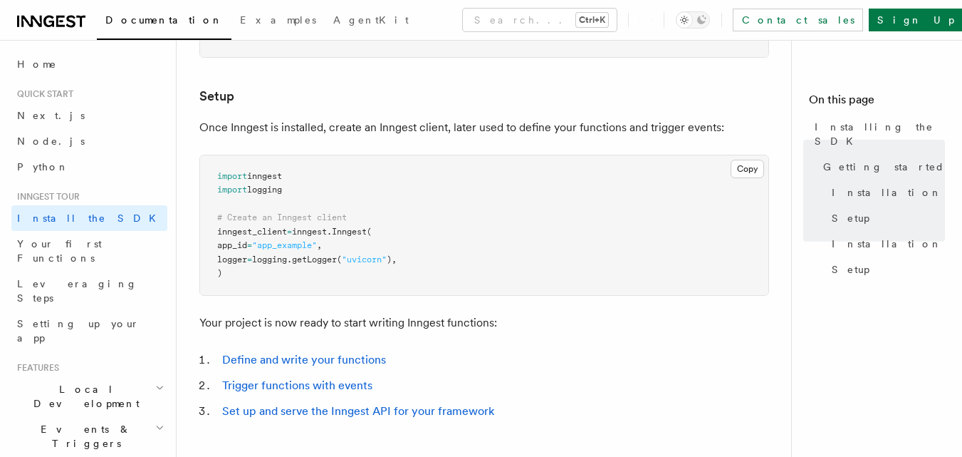
scroll to position [499, 0]
click at [462, 314] on p "Your project is now ready to start writing Inngest functions:" at bounding box center [484, 321] width 570 height 20
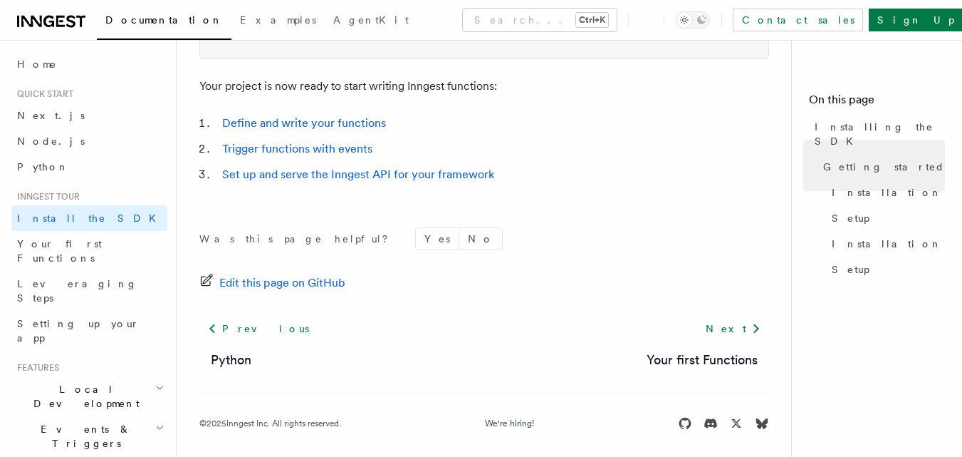
scroll to position [742, 0]
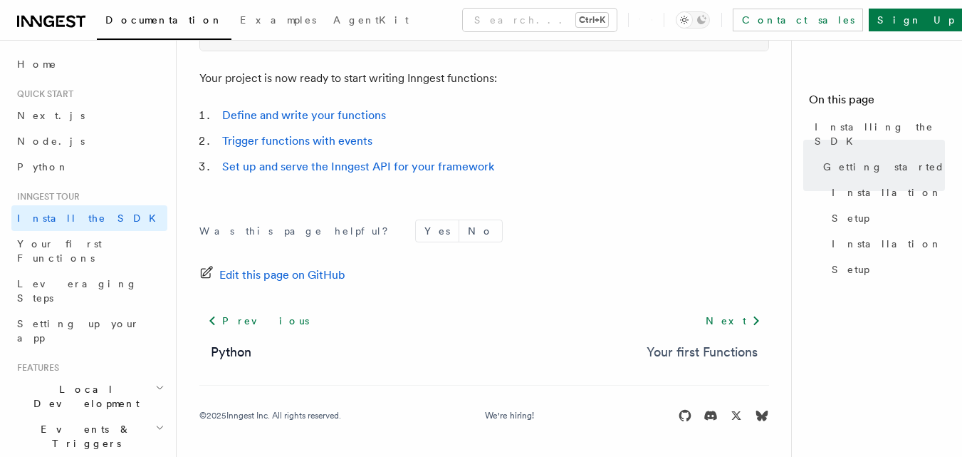
click at [675, 346] on link "Your first Functions" at bounding box center [702, 352] width 111 height 20
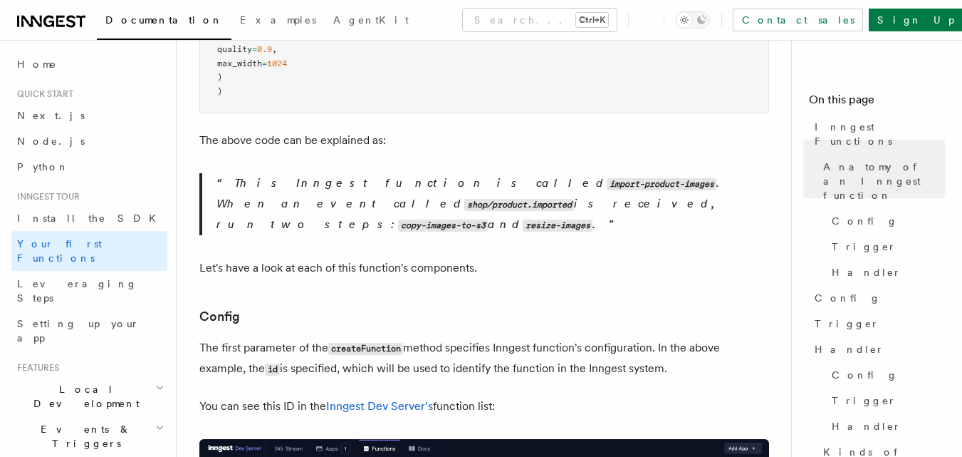
scroll to position [712, 0]
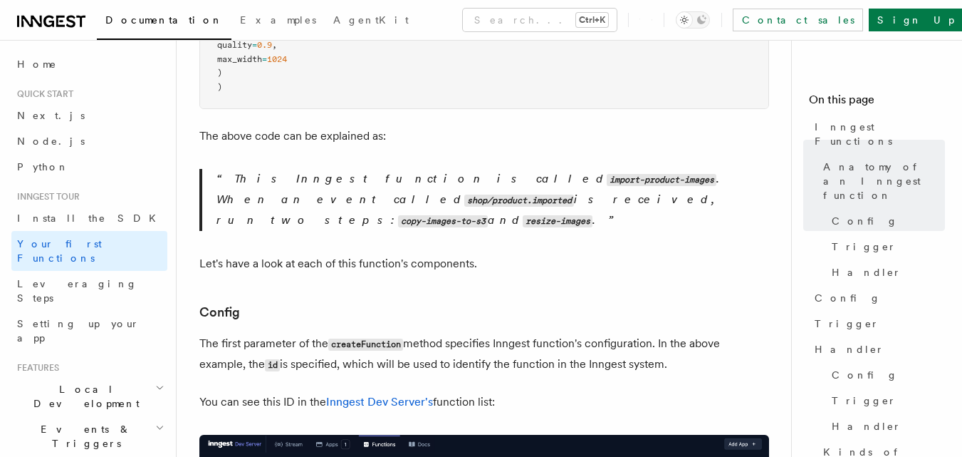
click at [502, 333] on p "The first parameter of the createFunction method specifies Inngest function's c…" at bounding box center [484, 353] width 570 height 41
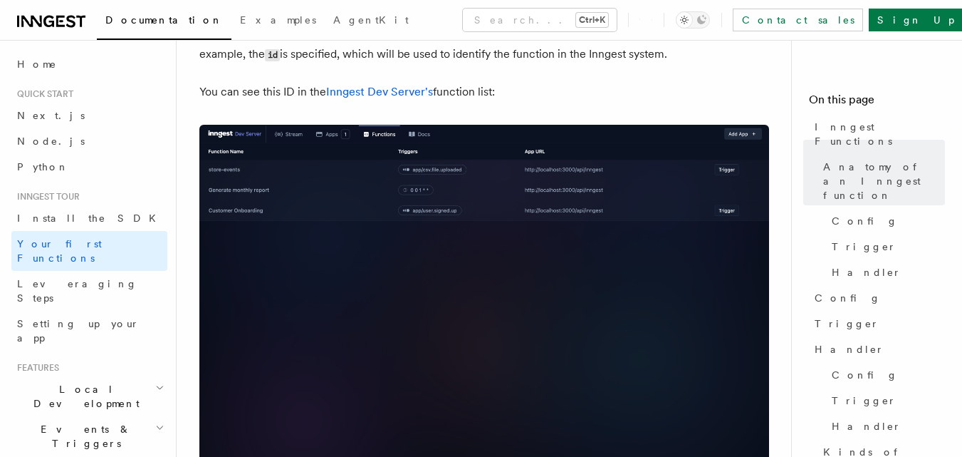
scroll to position [997, 0]
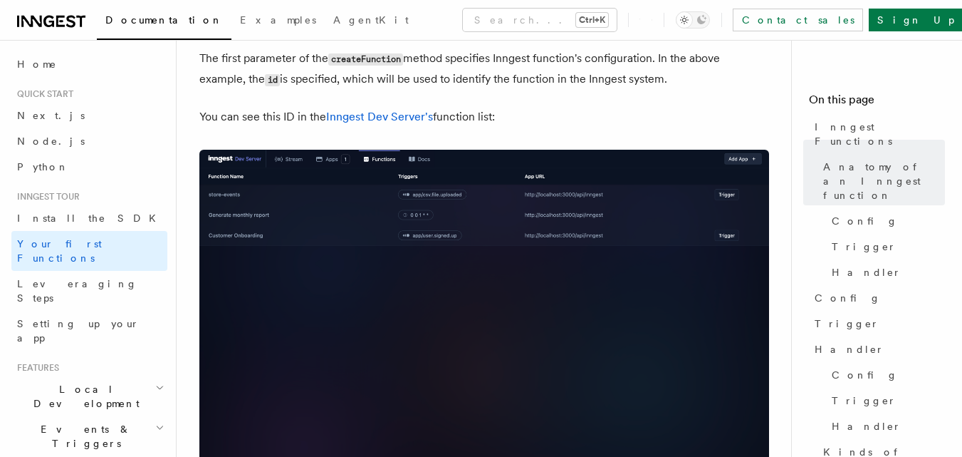
click at [616, 311] on img at bounding box center [484, 319] width 570 height 338
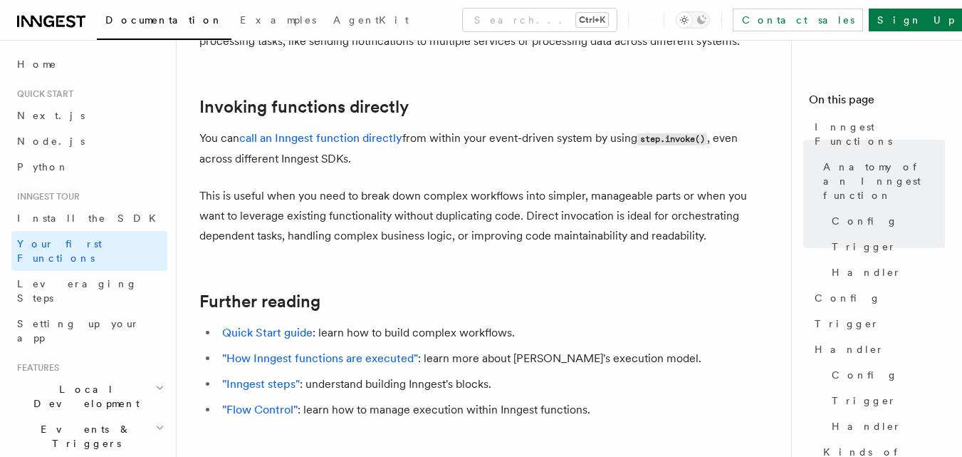
scroll to position [3118, 0]
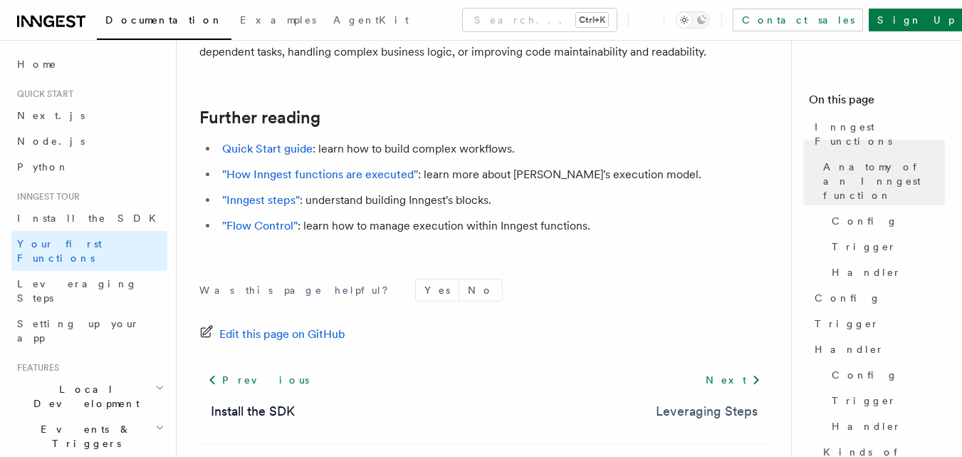
click at [683, 401] on link "Leveraging Steps" at bounding box center [707, 411] width 102 height 20
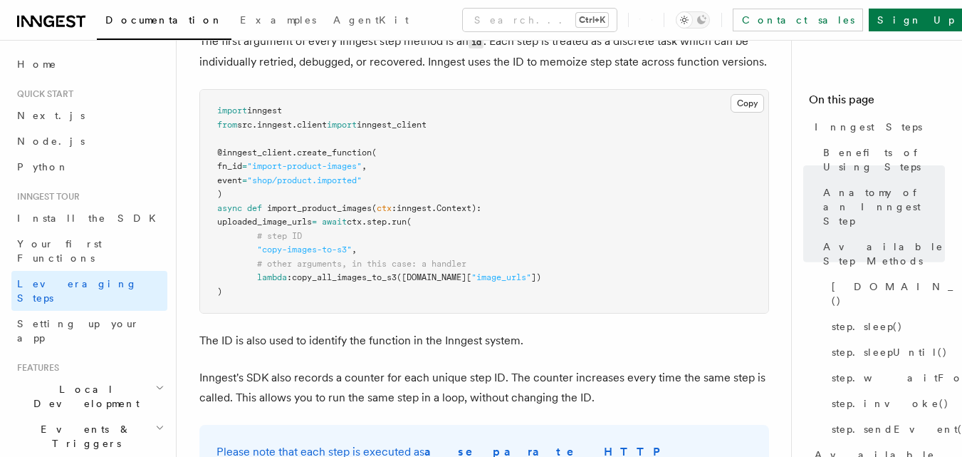
scroll to position [712, 0]
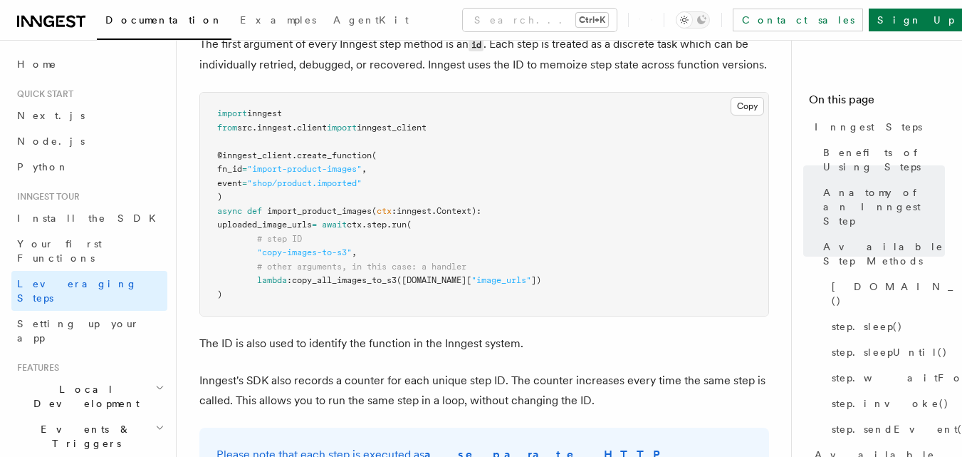
click at [465, 370] on p "Inngest's SDK also records a counter for each unique step ID. The counter incre…" at bounding box center [484, 390] width 570 height 40
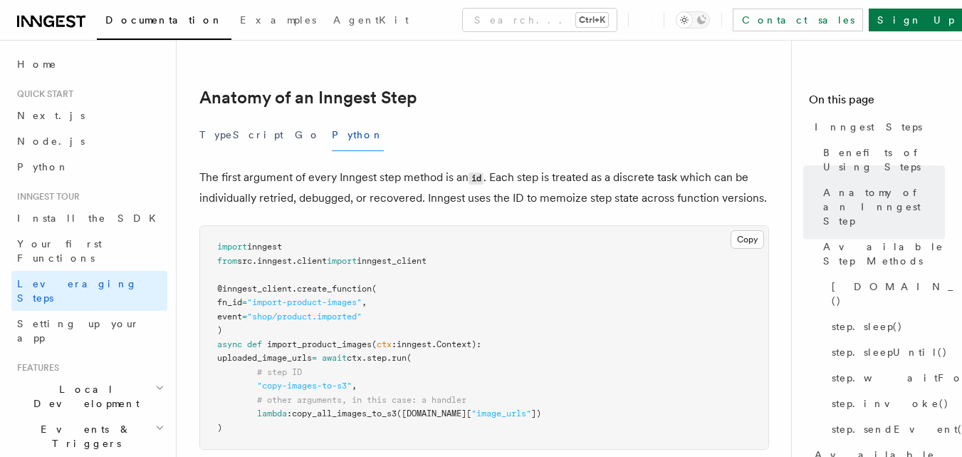
scroll to position [570, 0]
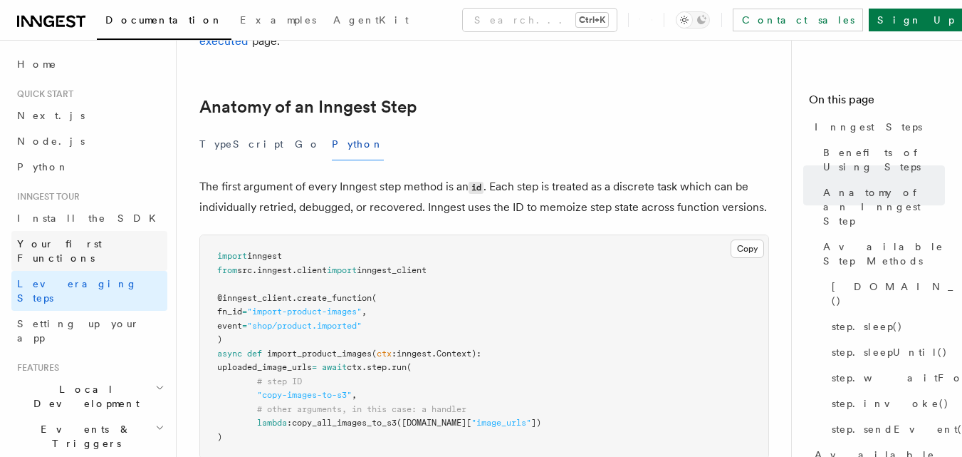
click at [53, 245] on span "Your first Functions" at bounding box center [59, 251] width 85 height 26
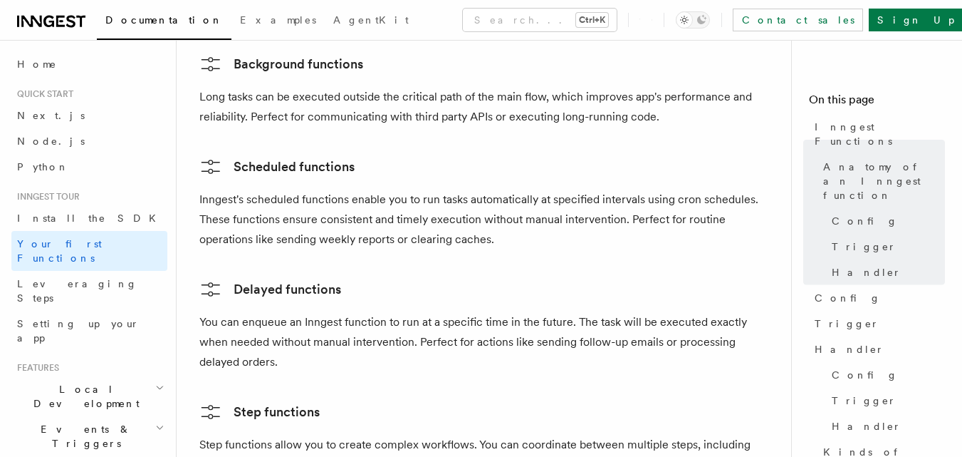
scroll to position [2493, 0]
